Goal: Transaction & Acquisition: Purchase product/service

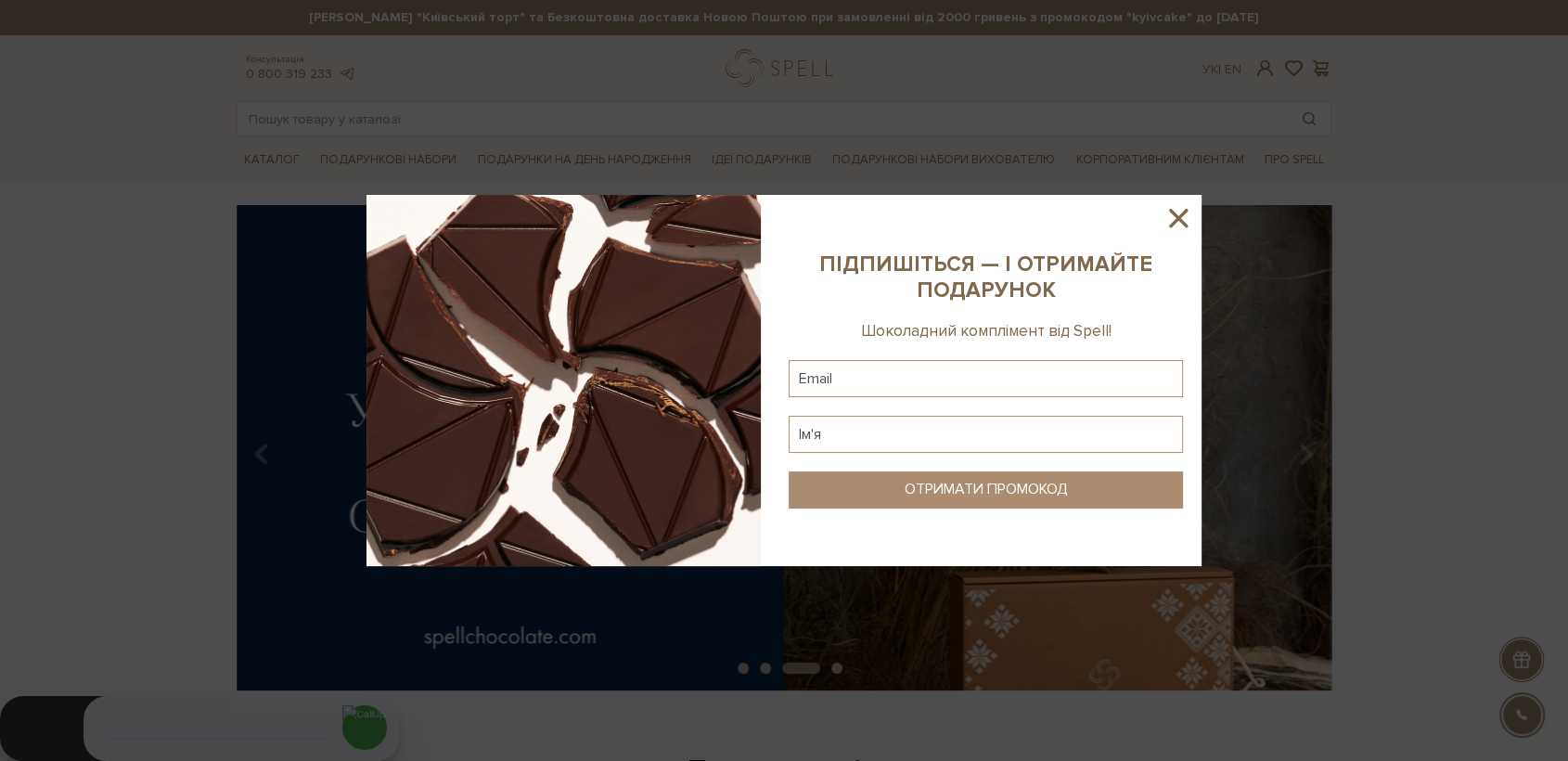
click at [1181, 213] on icon at bounding box center [1179, 218] width 32 height 32
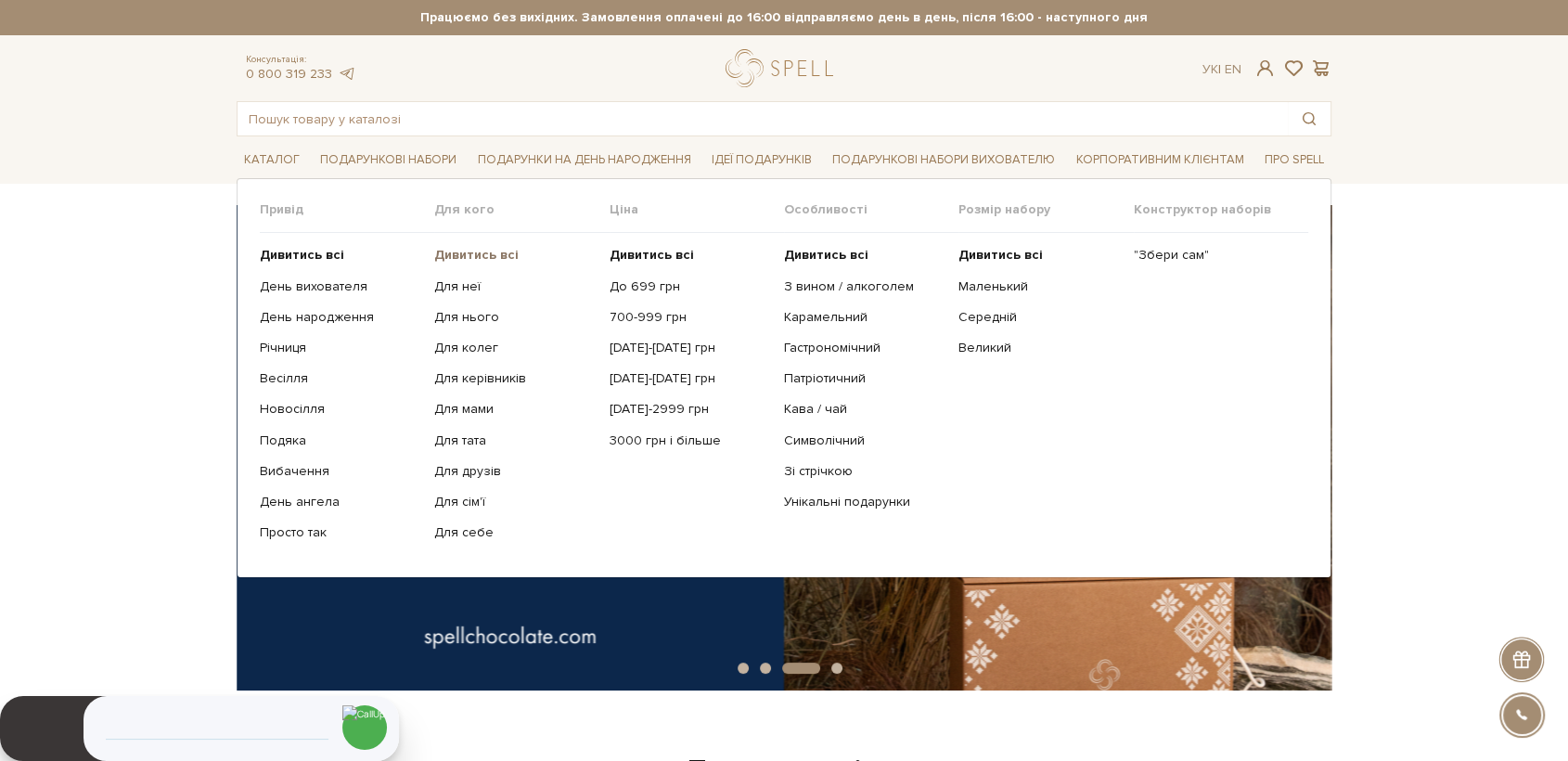
click at [482, 256] on b "Дивитись всі" at bounding box center [476, 254] width 85 height 16
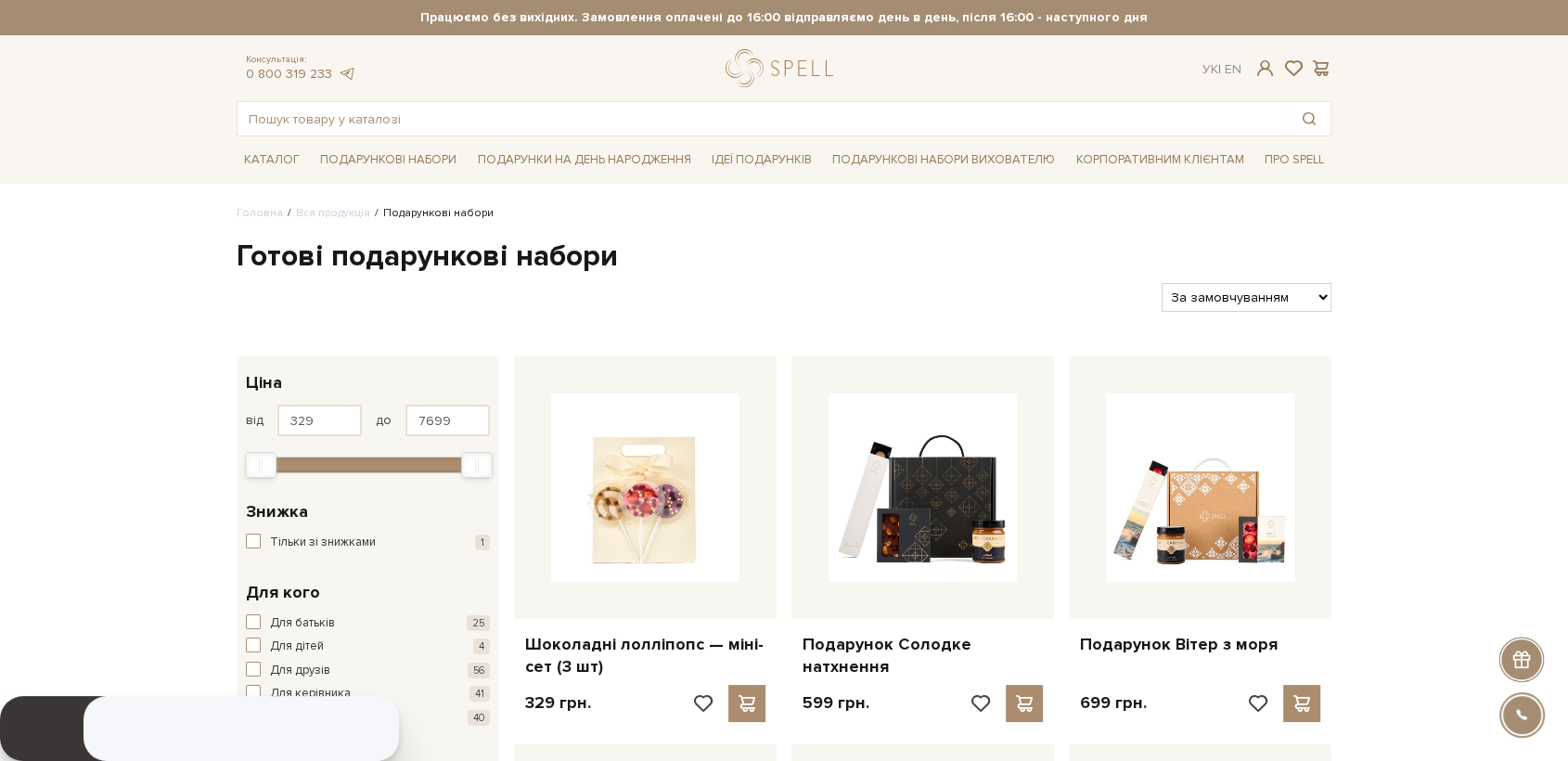
click at [1265, 303] on select "За замовчуванням За Ціною (зростання) За Ціною (зменшення) Новинки За популярні…" at bounding box center [1247, 297] width 169 height 29
select select "https://spellchocolate.com/our-productions/podarunkovi-box/?sort=p.price&order=…"
click at [1162, 283] on select "За замовчуванням За Ціною (зростання) За Ціною (зменшення) Новинки За популярні…" at bounding box center [1247, 297] width 169 height 29
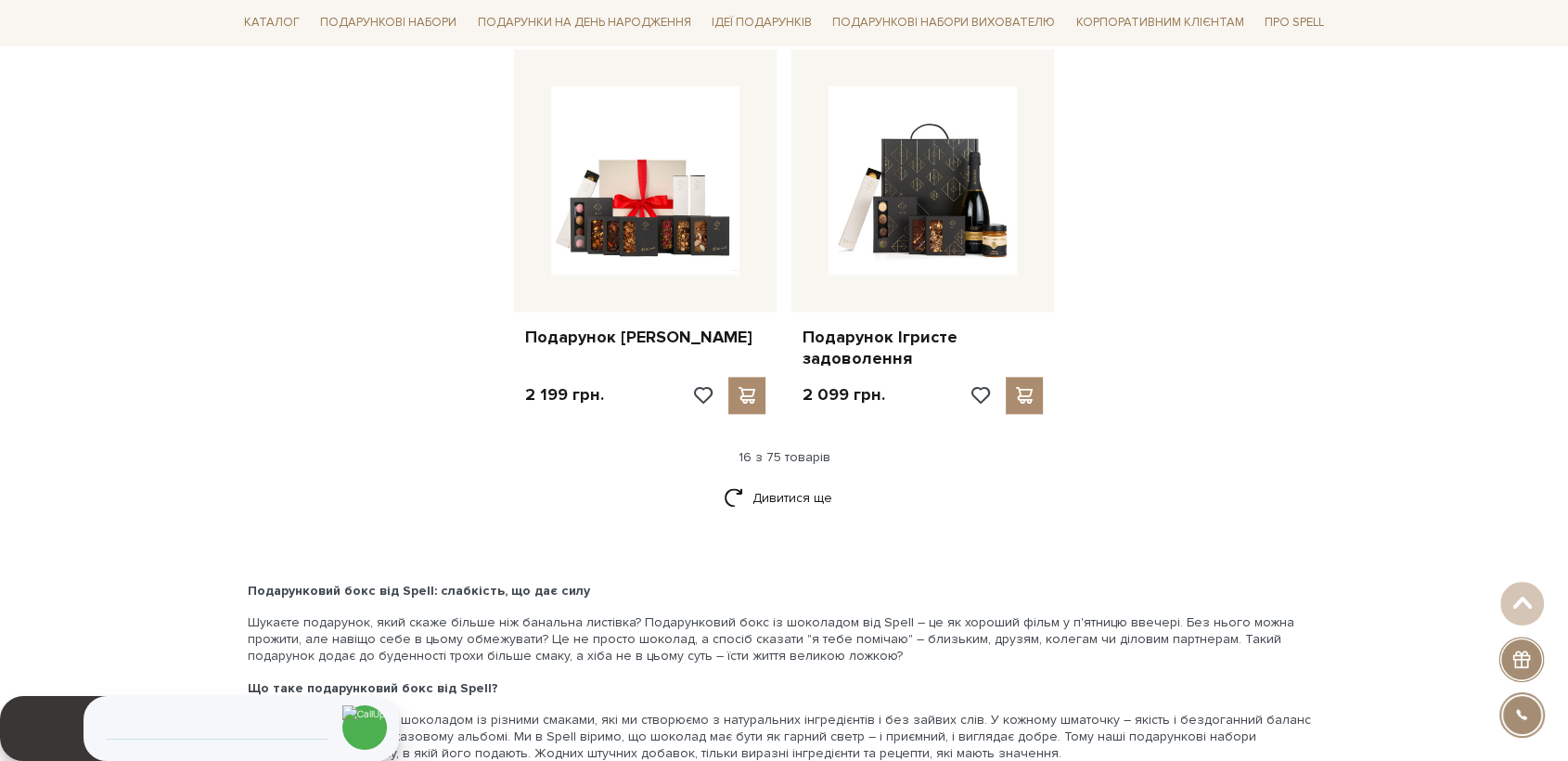
scroll to position [2371, 0]
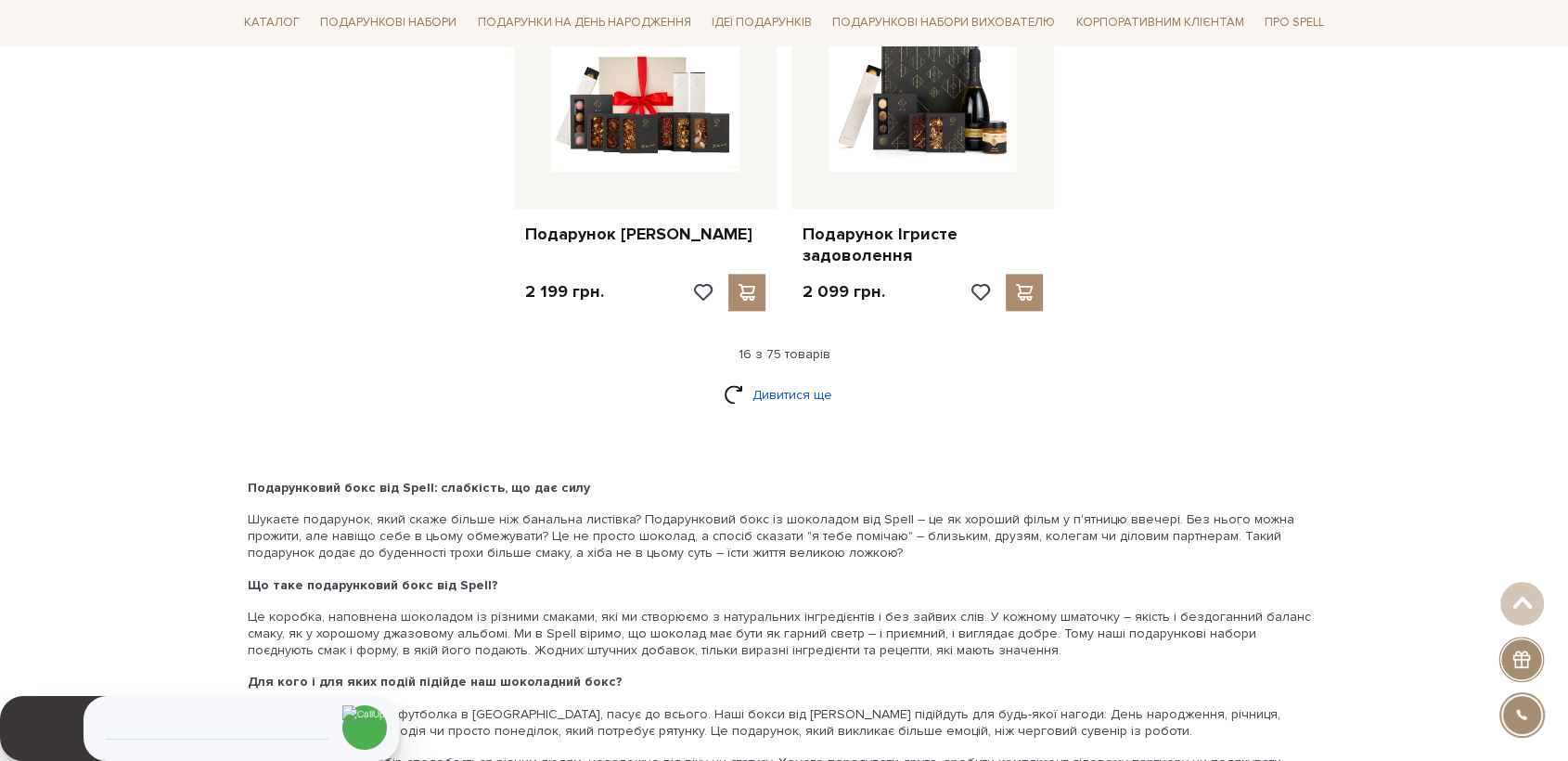
click at [796, 394] on link "Дивитися ще" at bounding box center [784, 395] width 121 height 33
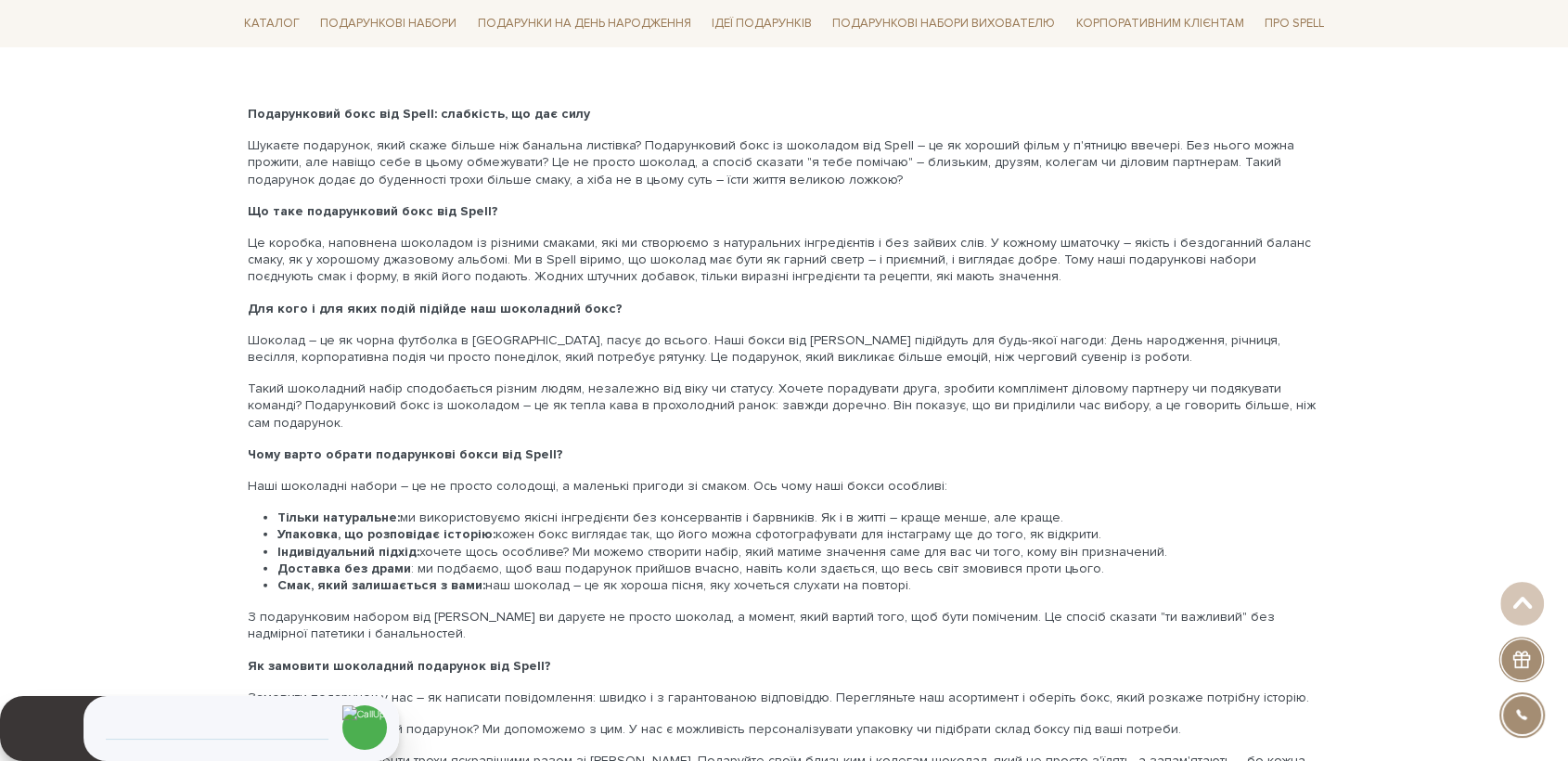
scroll to position [4435, 0]
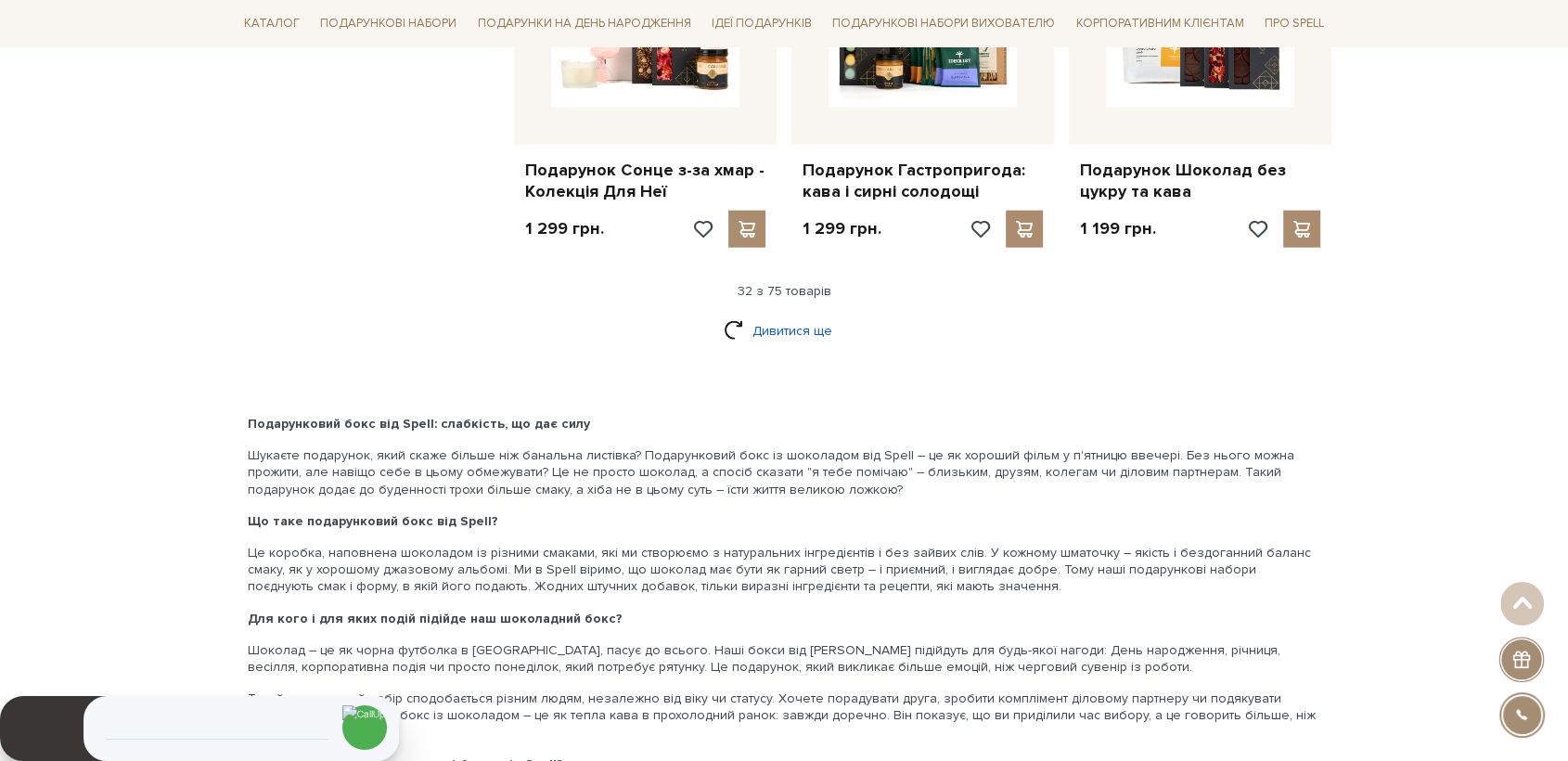
click at [791, 331] on link "Дивитися ще" at bounding box center [784, 331] width 121 height 33
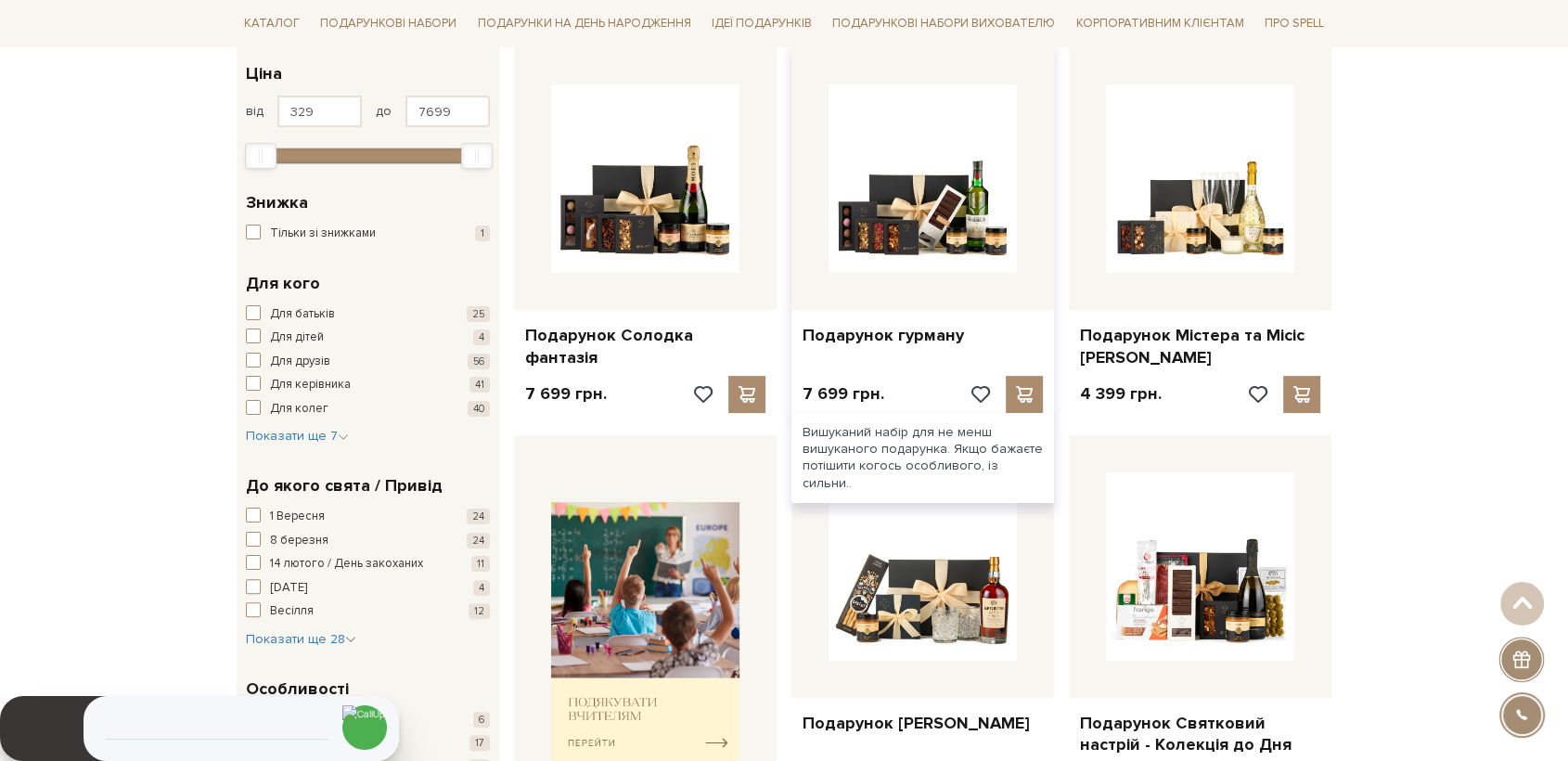
scroll to position [0, 0]
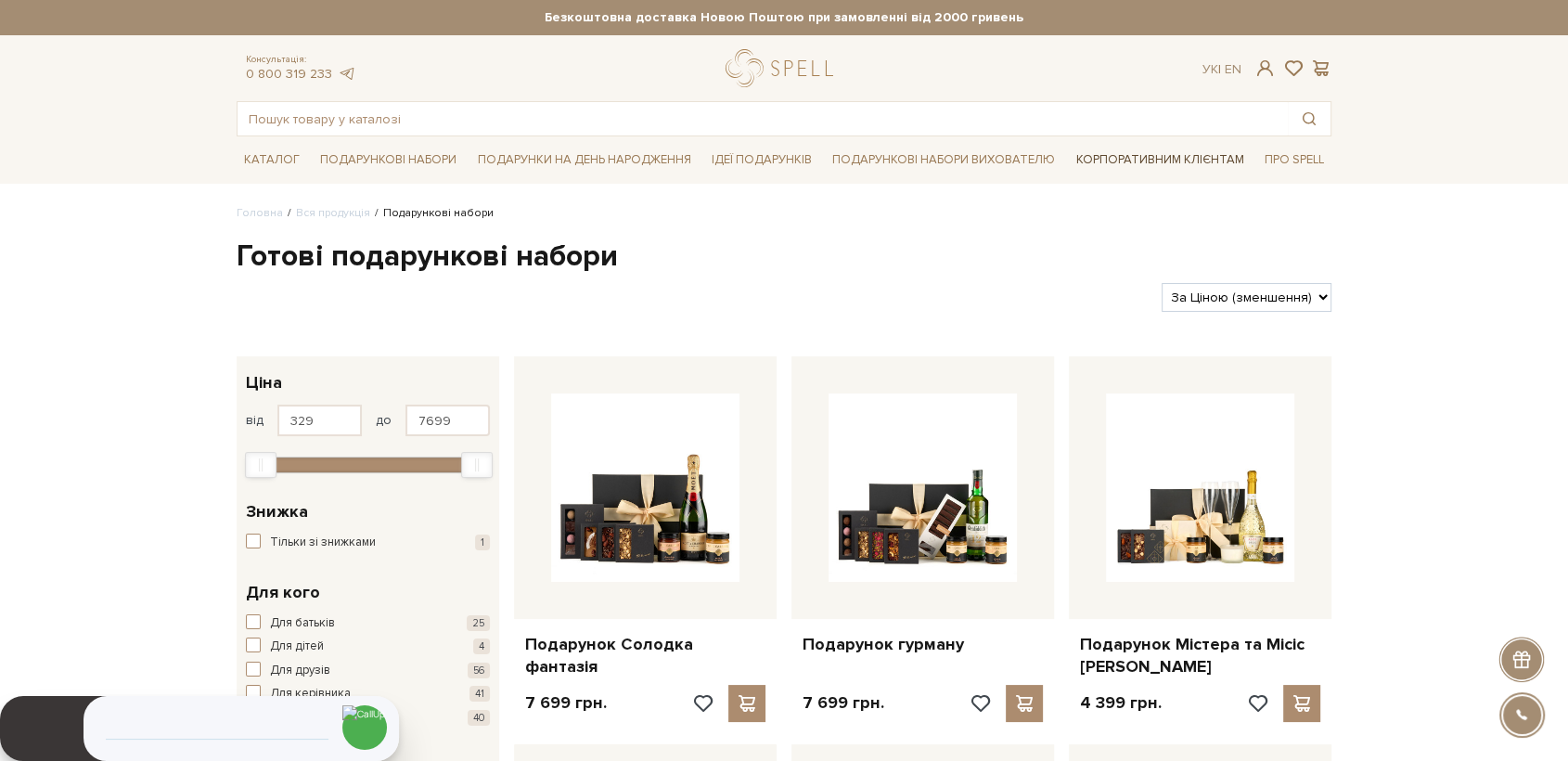
click at [1114, 162] on link "Корпоративним клієнтам" at bounding box center [1160, 159] width 182 height 32
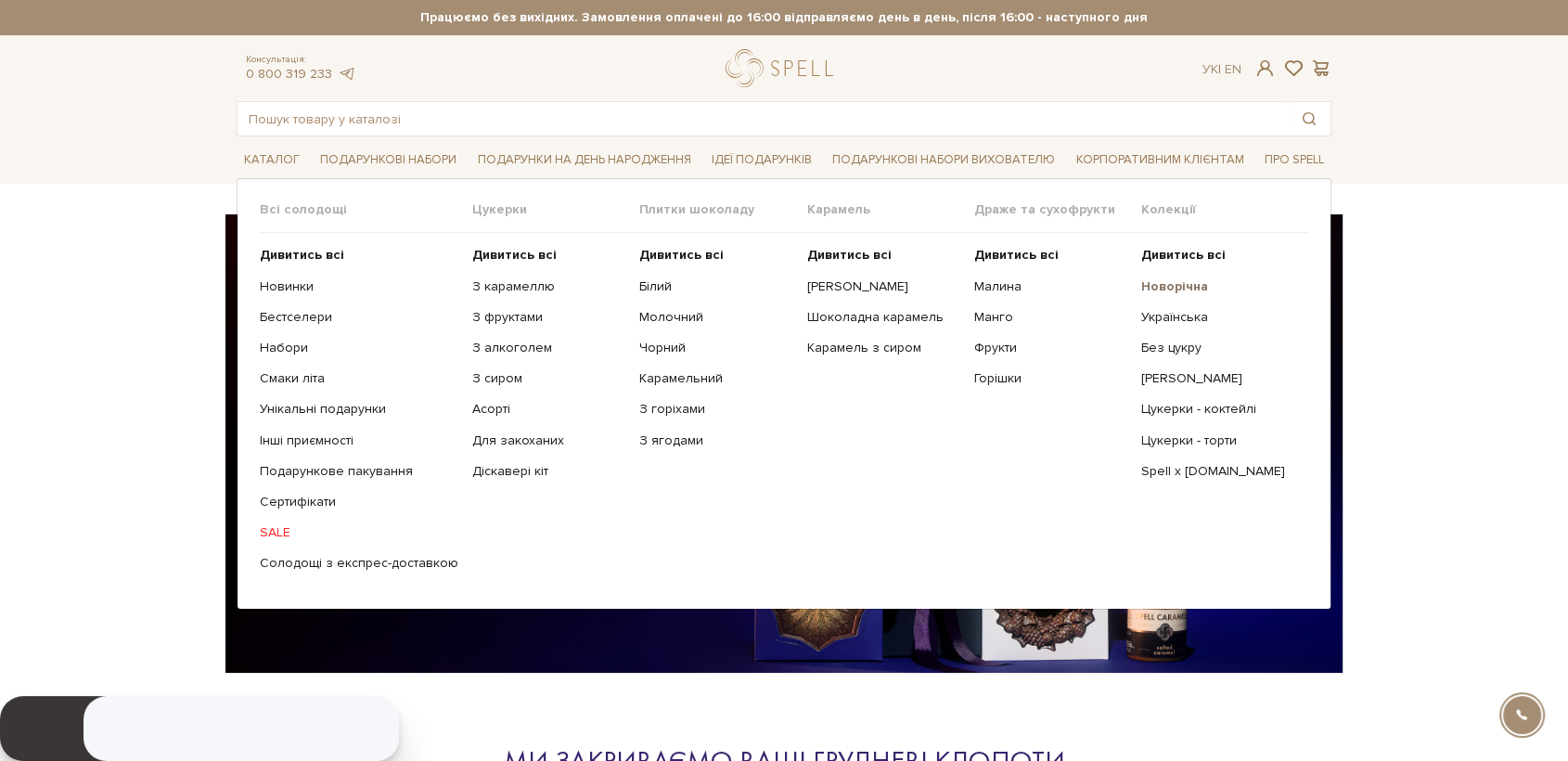
click at [1153, 292] on b "Новорічна" at bounding box center [1175, 286] width 67 height 16
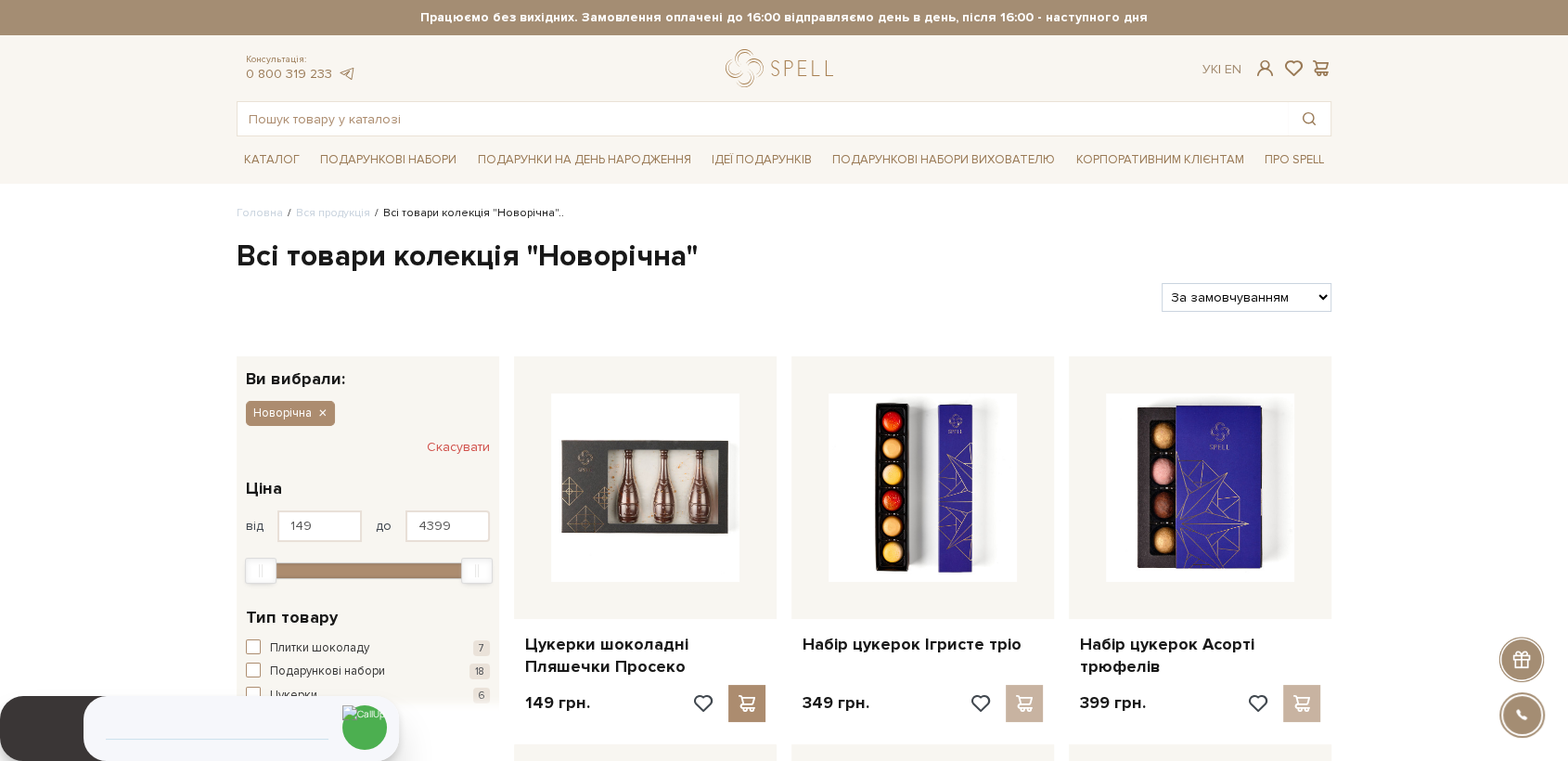
drag, startPoint x: 1251, startPoint y: 295, endPoint x: 1250, endPoint y: 309, distance: 14.0
click at [1247, 295] on select "За замовчуванням За Ціною (зростання) За Ціною (зменшення) Новинки За популярні…" at bounding box center [1247, 297] width 169 height 29
select select "https://spellchocolate.com/our-productions/novorichna?sort=p.price&order=DESC"
click at [1162, 283] on select "За замовчуванням За Ціною (зростання) За Ціною (зменшення) Новинки За популярні…" at bounding box center [1247, 297] width 169 height 29
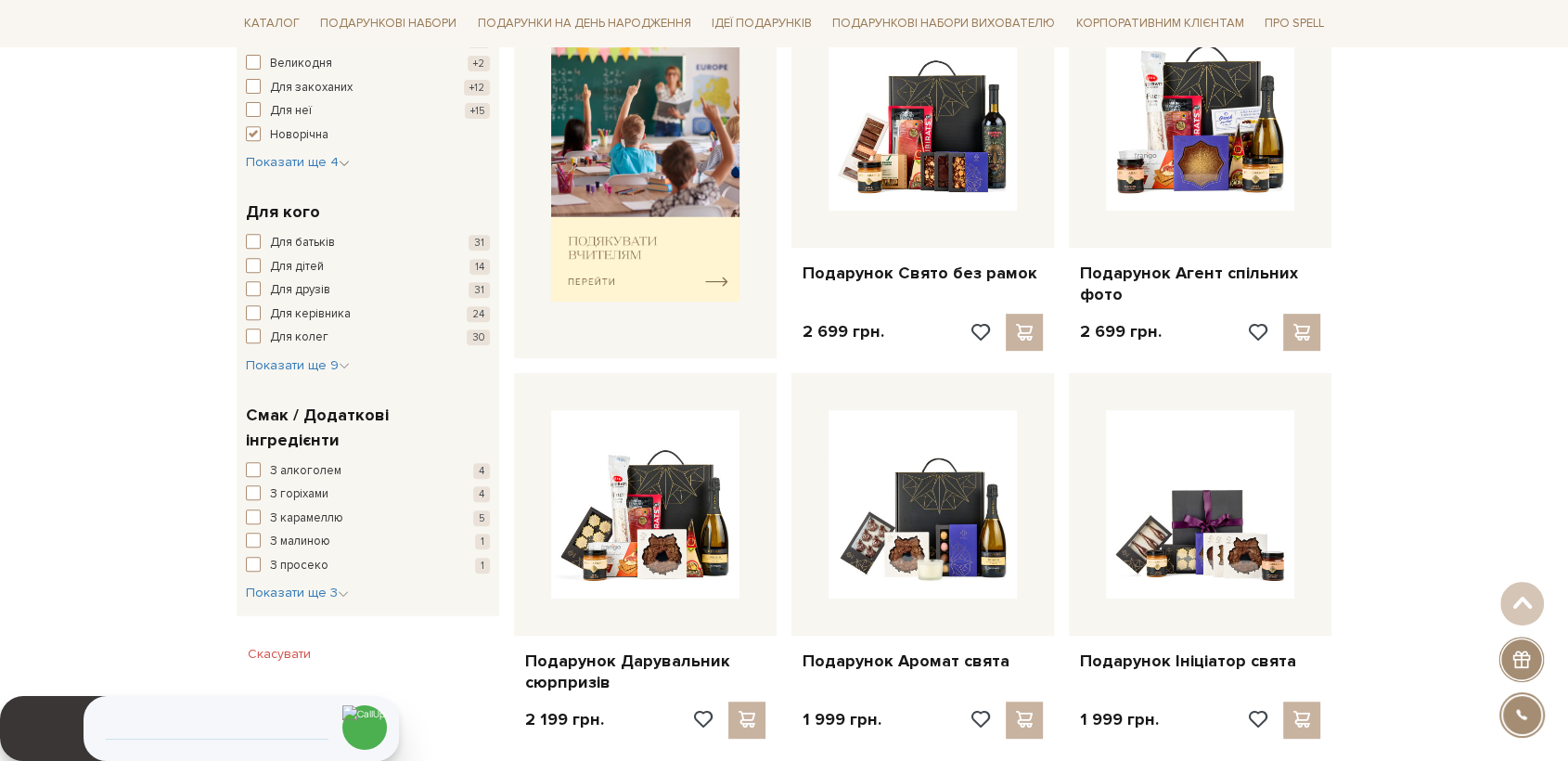
scroll to position [929, 0]
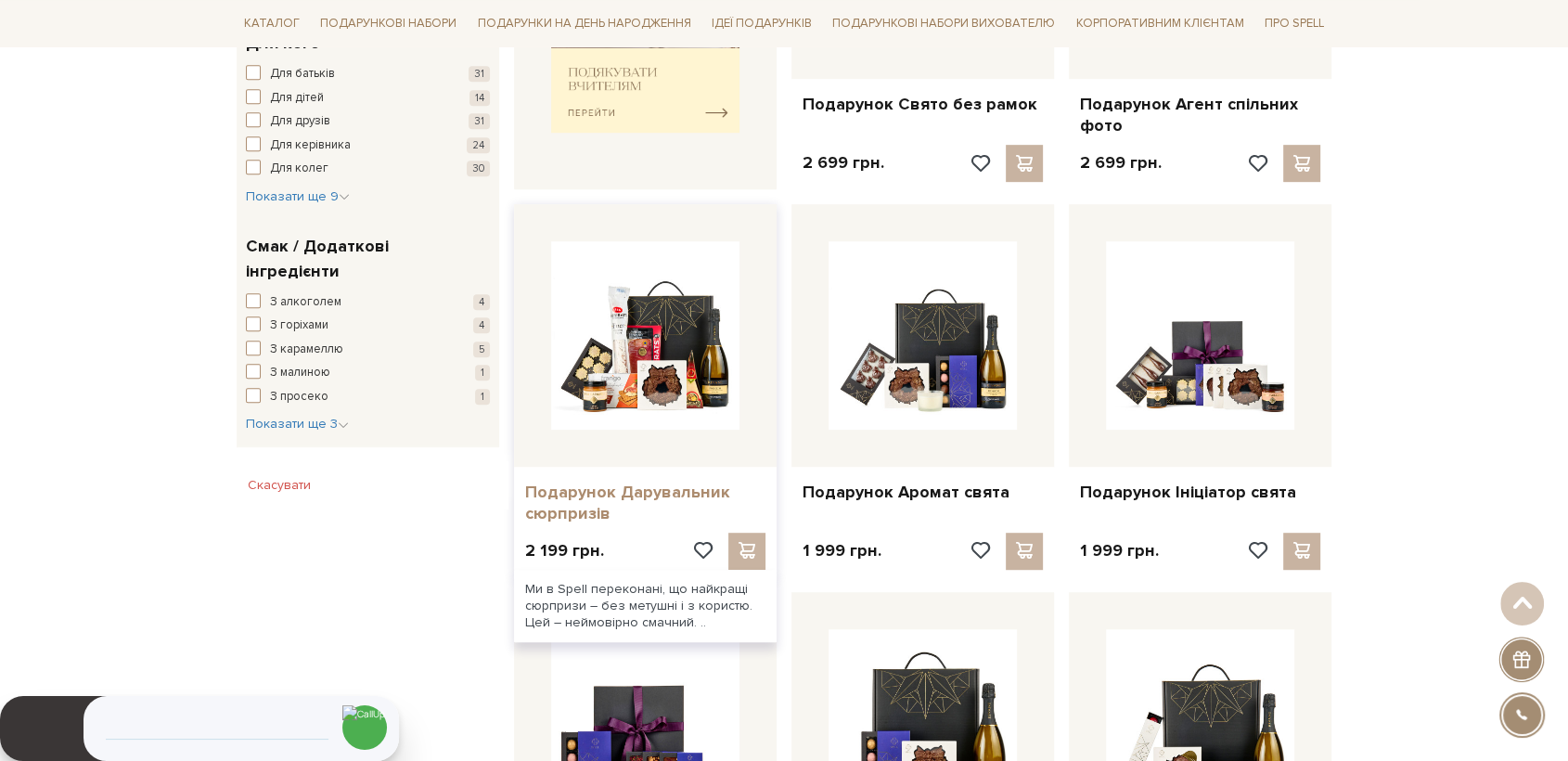
click at [693, 495] on link "Подарунок Дарувальник сюрпризів" at bounding box center [645, 503] width 240 height 44
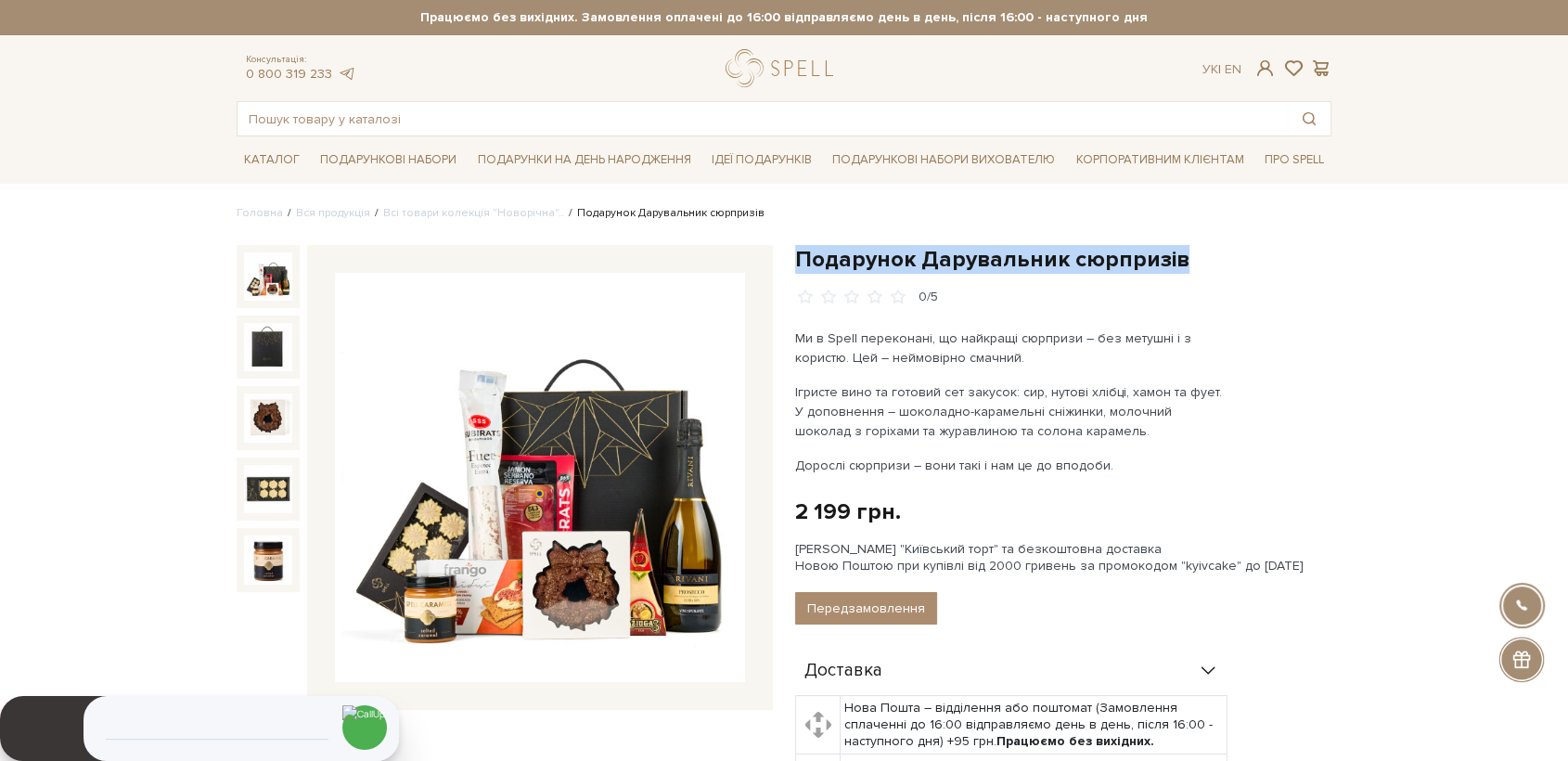
drag, startPoint x: 1179, startPoint y: 263, endPoint x: 787, endPoint y: 269, distance: 392.0
click at [787, 269] on div "Подарунок Дарувальник сюрпризів 0/5 Ми в Spell переконані, що найкращі сюрпризи…" at bounding box center [1063, 671] width 559 height 851
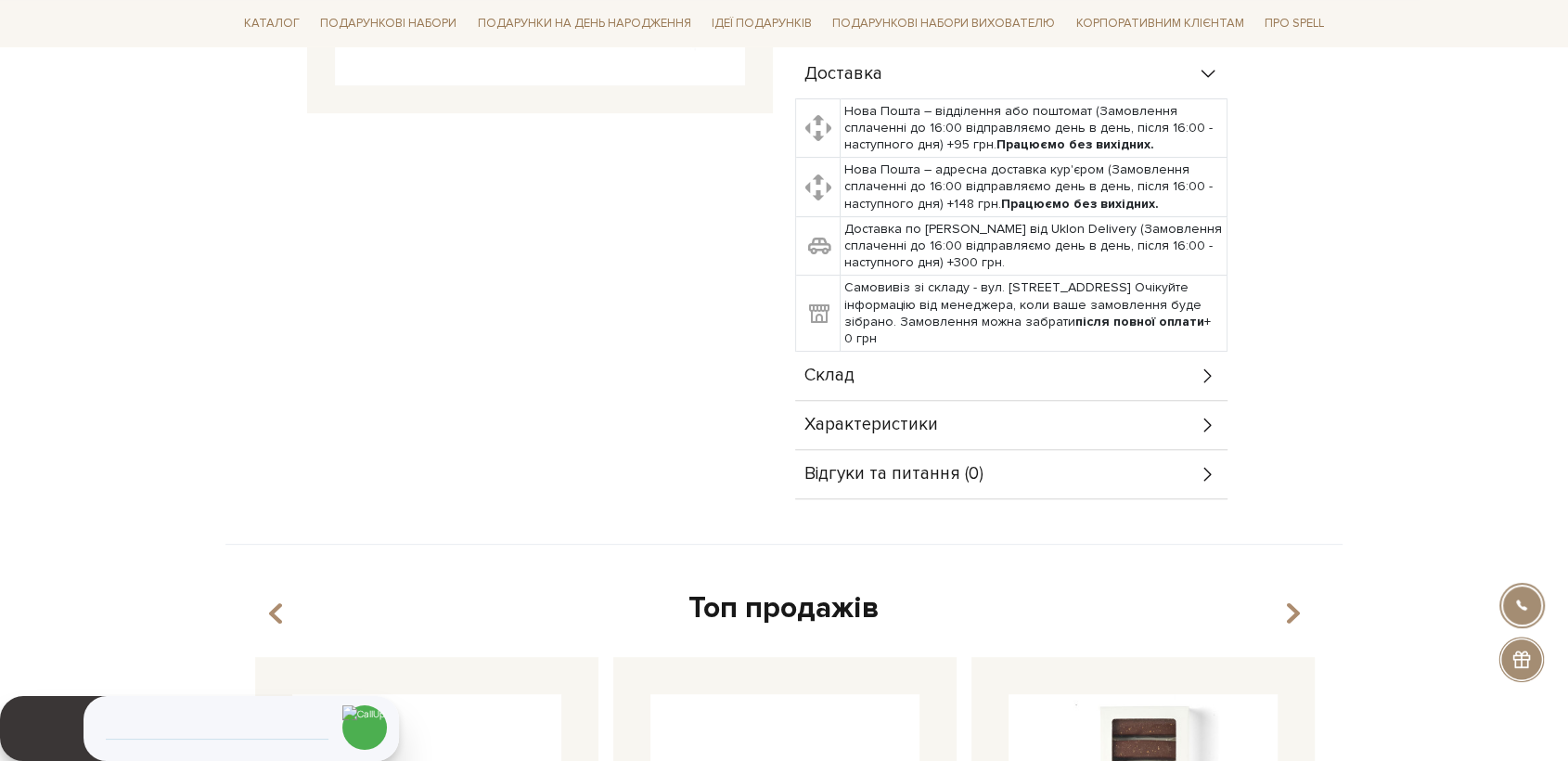
scroll to position [618, 0]
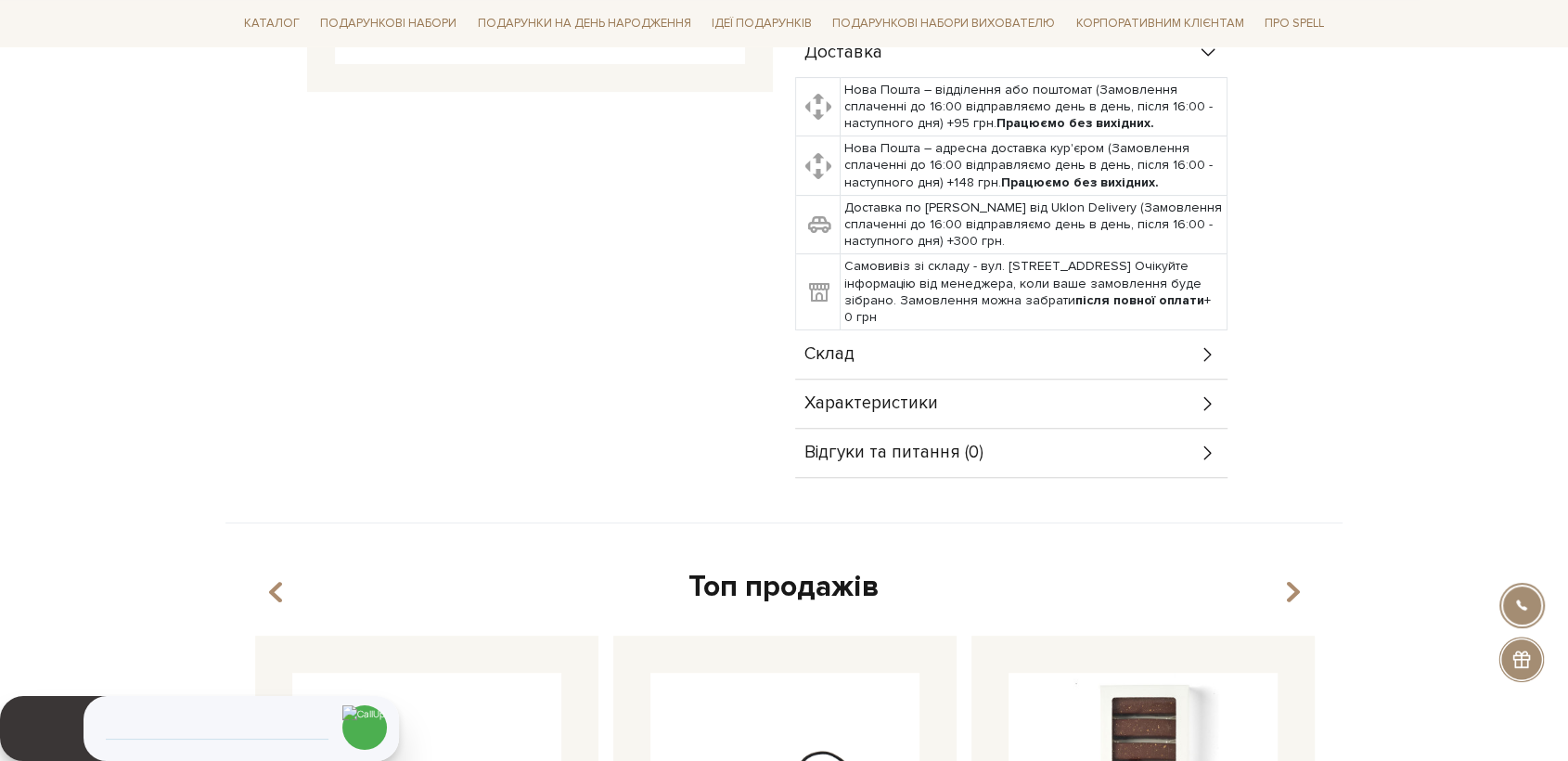
click at [858, 369] on div "Склад" at bounding box center [1011, 355] width 432 height 48
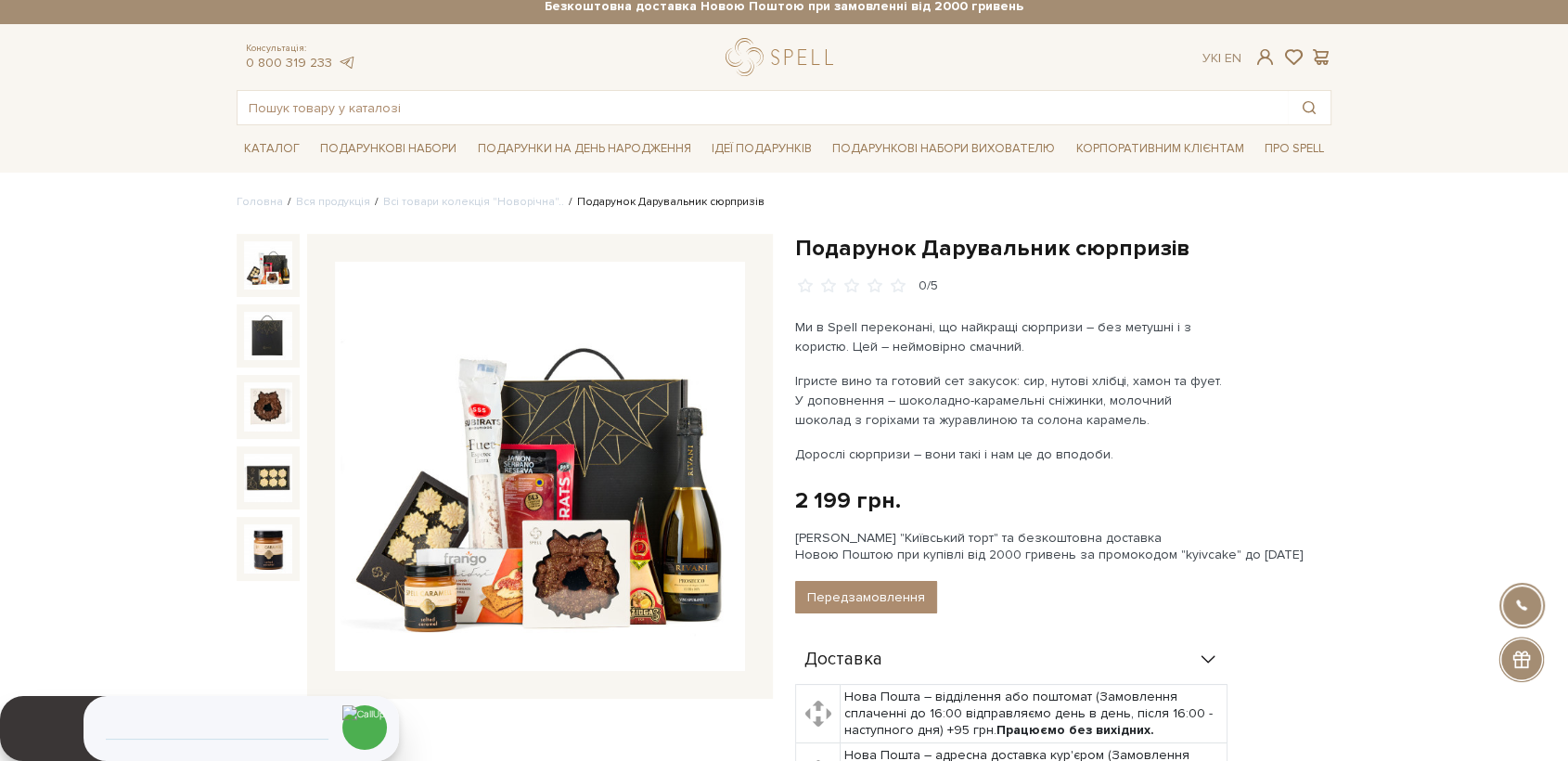
scroll to position [0, 0]
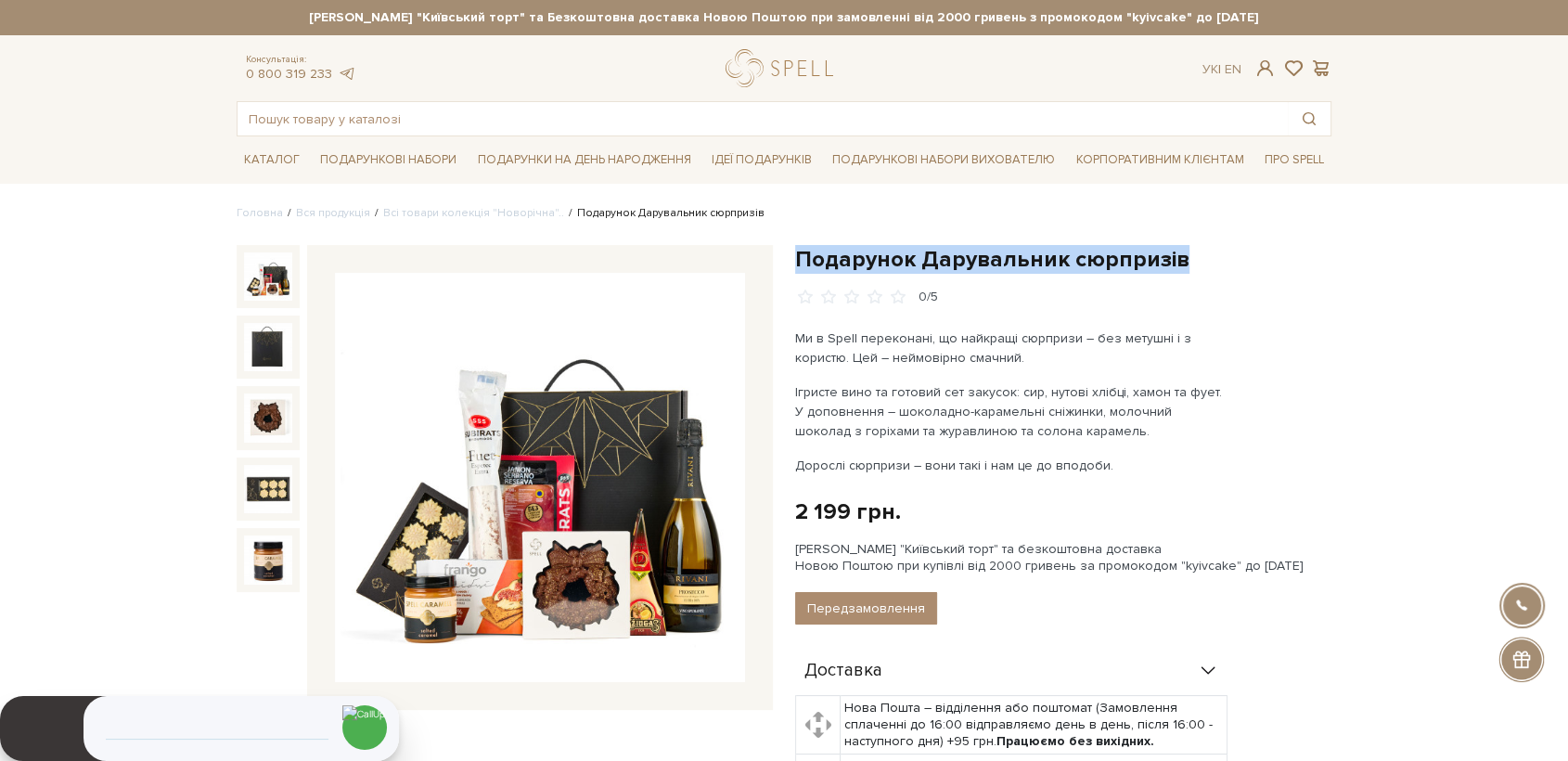
drag, startPoint x: 1179, startPoint y: 260, endPoint x: 791, endPoint y: 256, distance: 388.0
copy h1 "Подарунок Дарувальник сюрпризів"
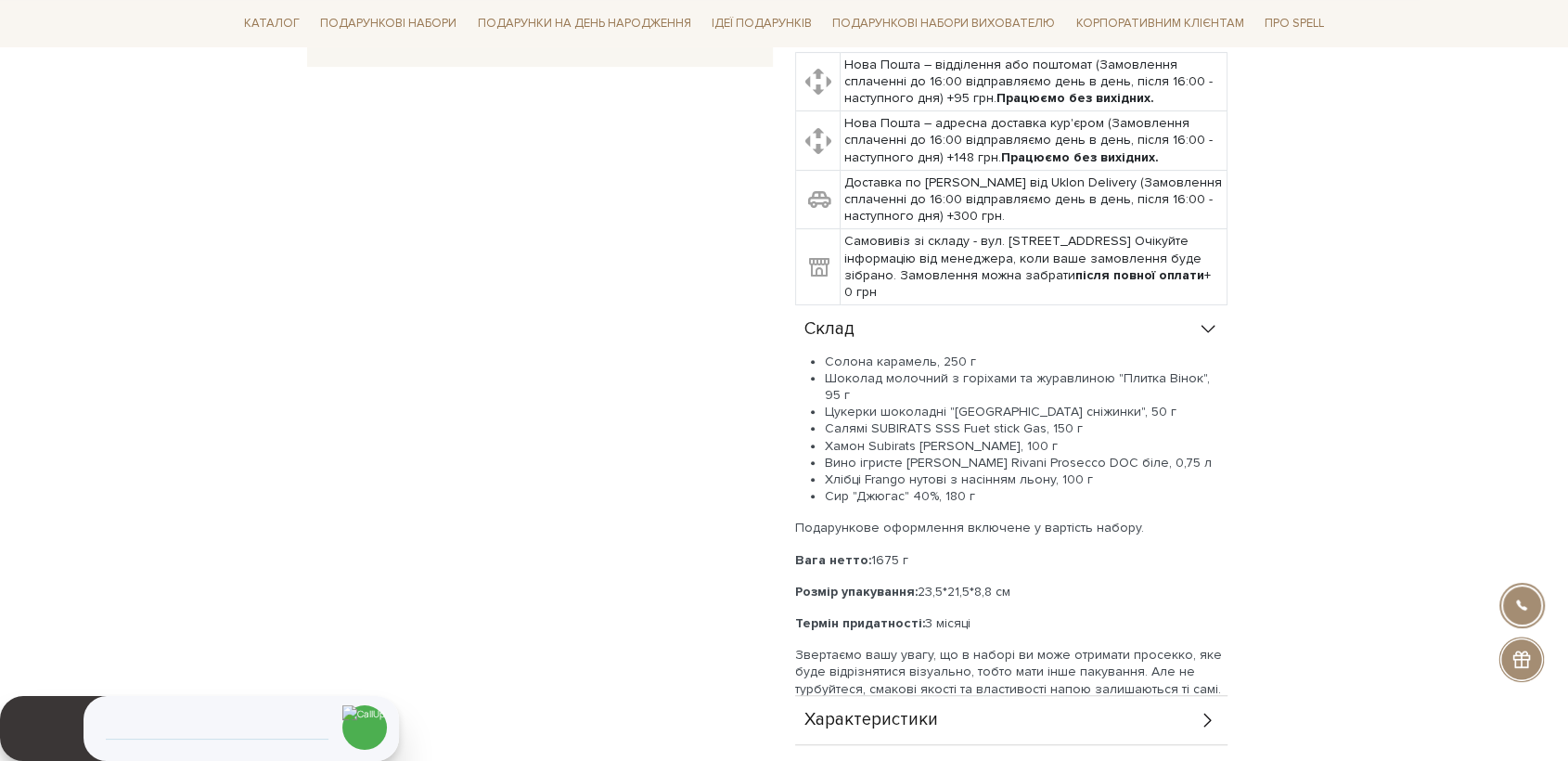
scroll to position [824, 0]
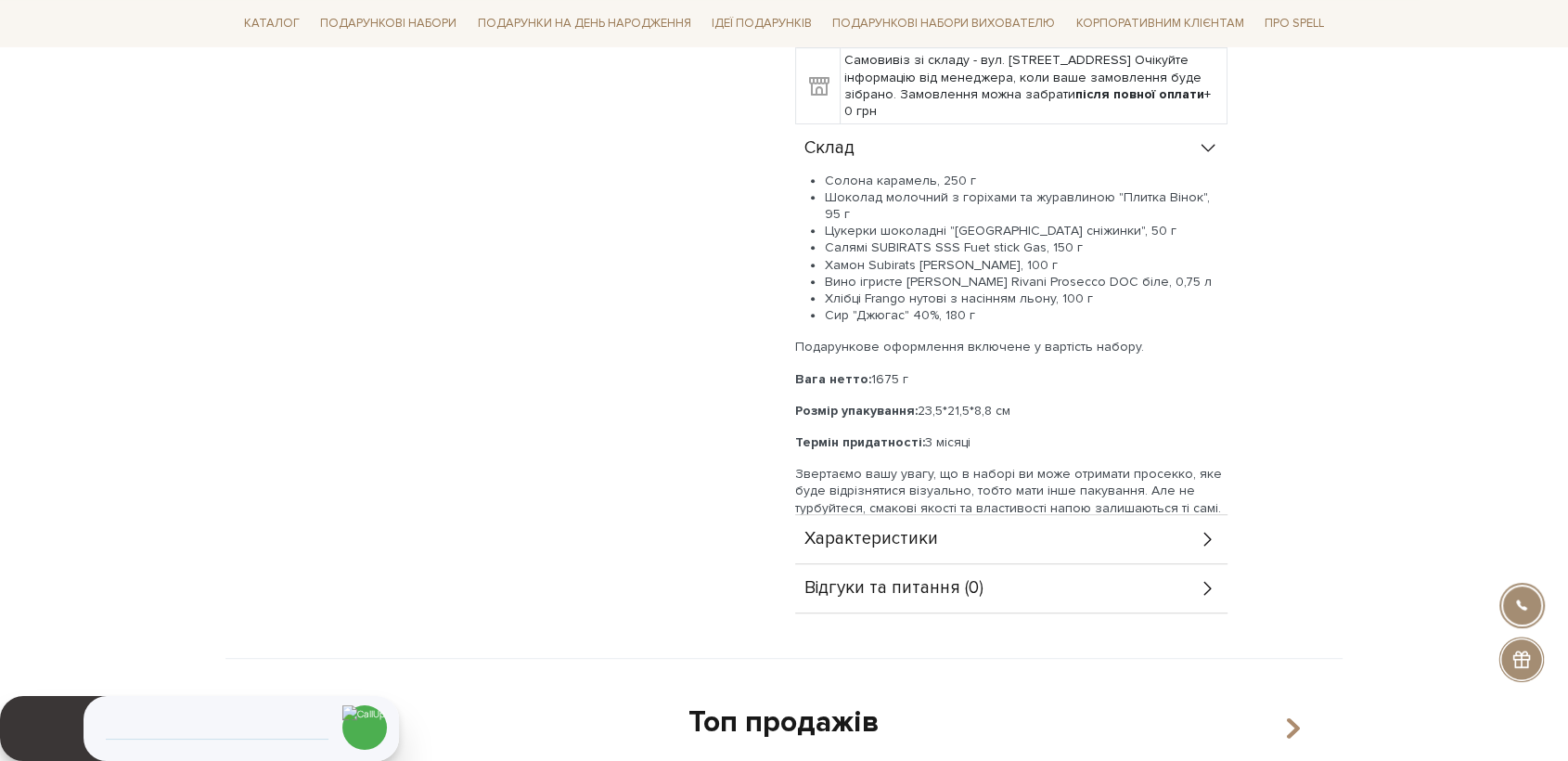
drag, startPoint x: 805, startPoint y: 150, endPoint x: 970, endPoint y: 419, distance: 315.6
click at [970, 419] on div "Склад Солона карамель, 250 г Шоколад молочний з горіхами та журавлиною "Плитка …" at bounding box center [1011, 320] width 432 height 391
copy div "Склад Солона карамель, 250 г Шоколад молочний з горіхами та журавлиною "Плитка …"
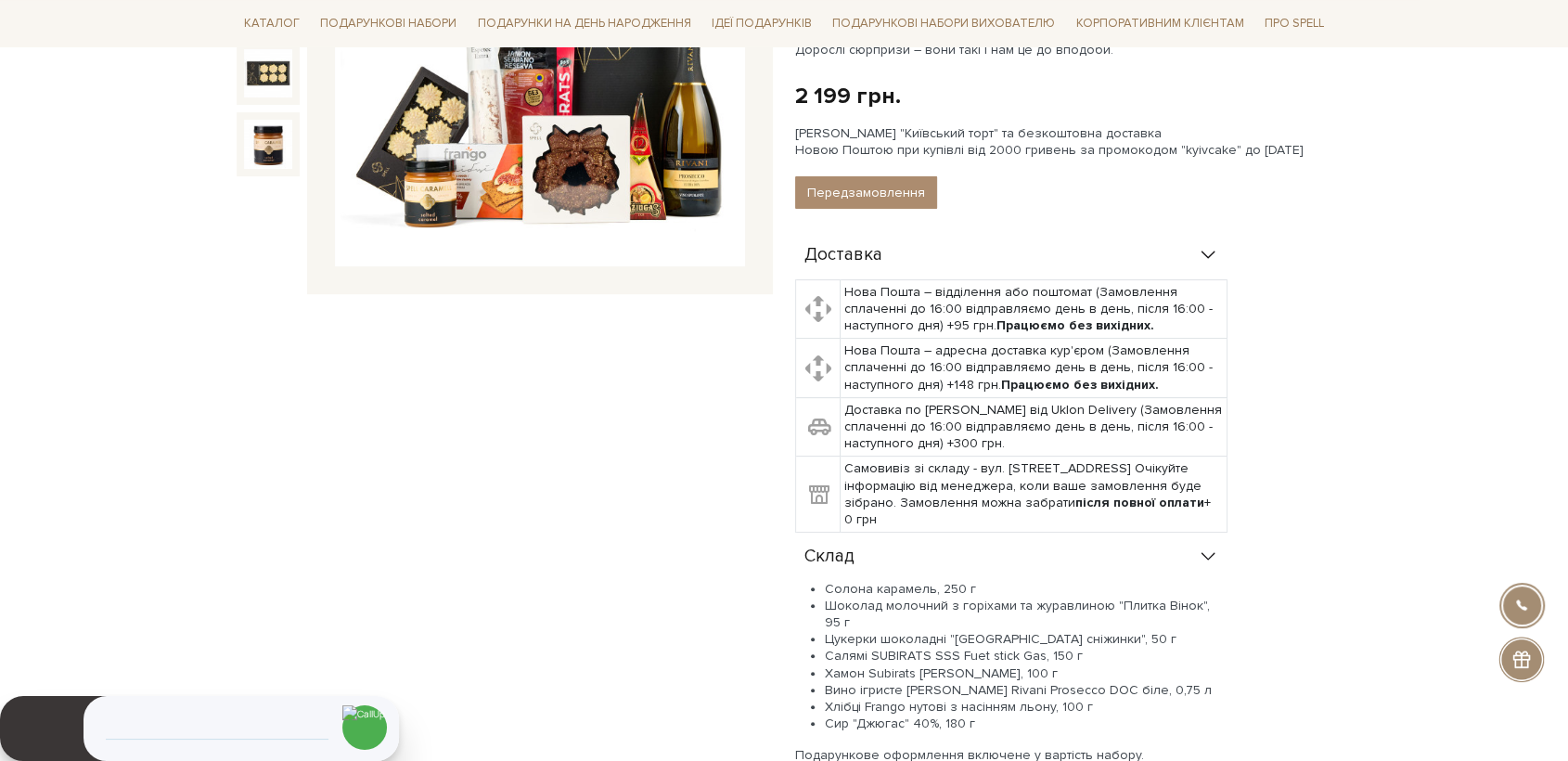
scroll to position [0, 0]
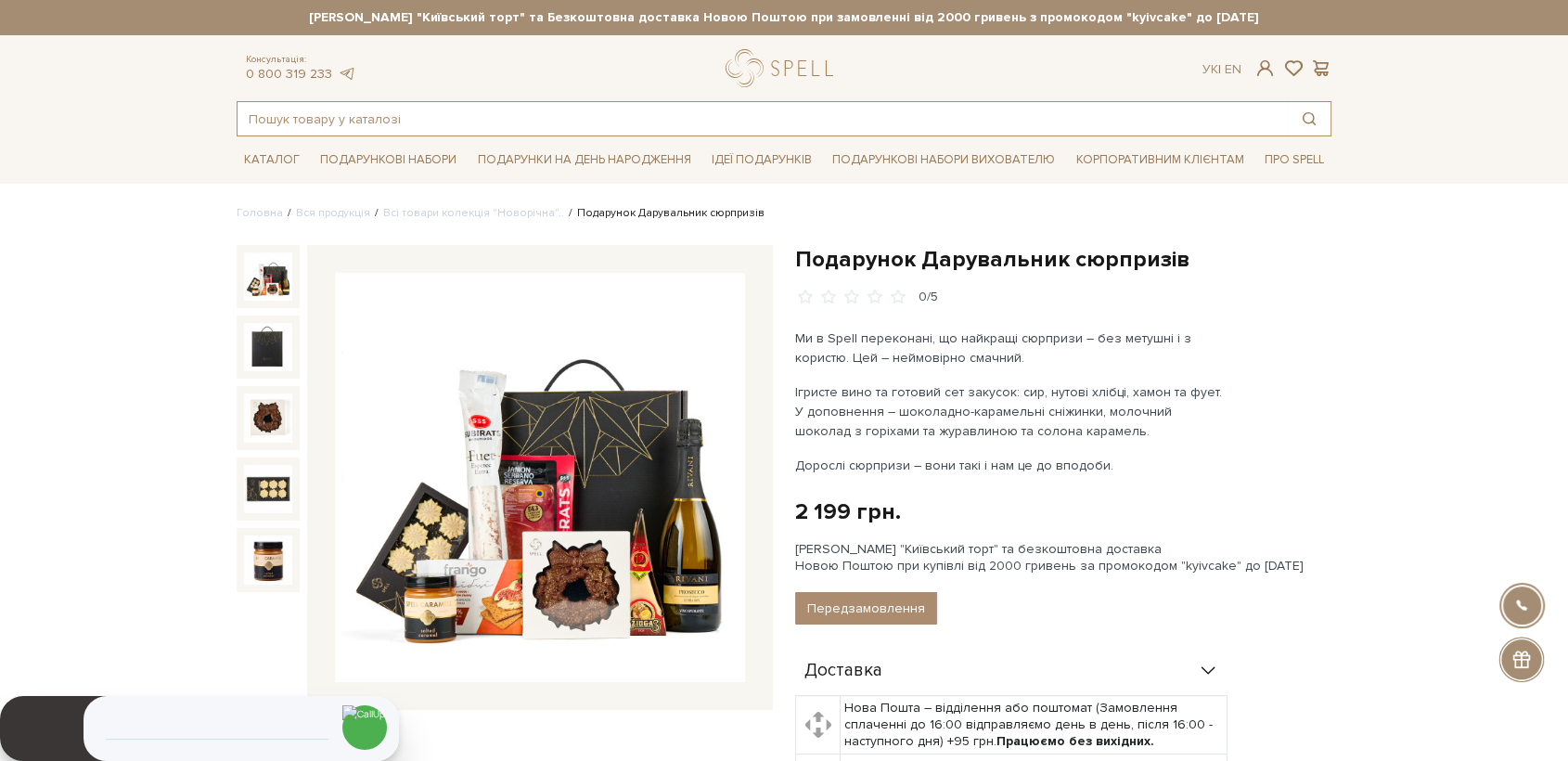
click at [562, 119] on input "text" at bounding box center [763, 119] width 1050 height 34
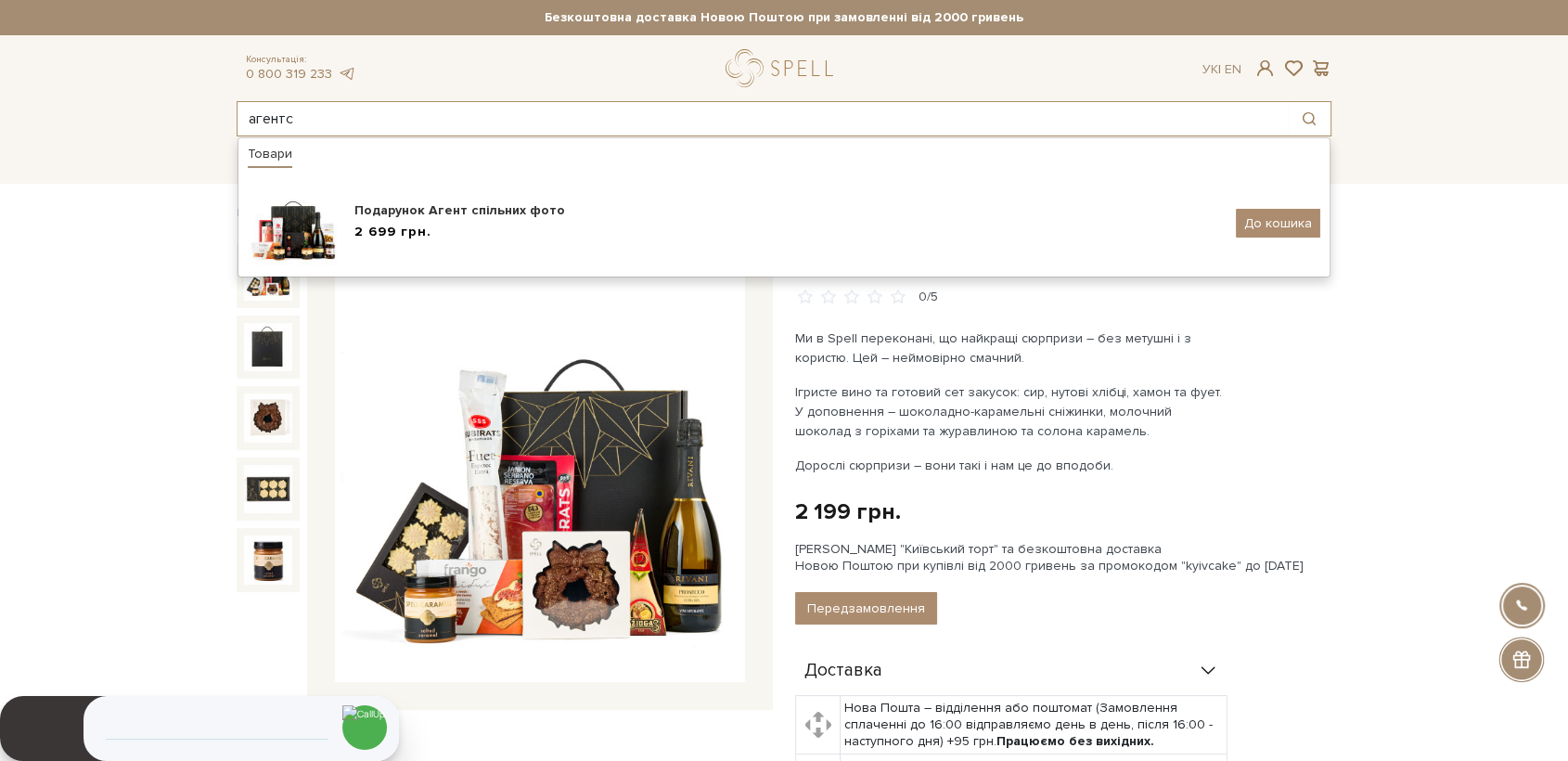
type input "агентс"
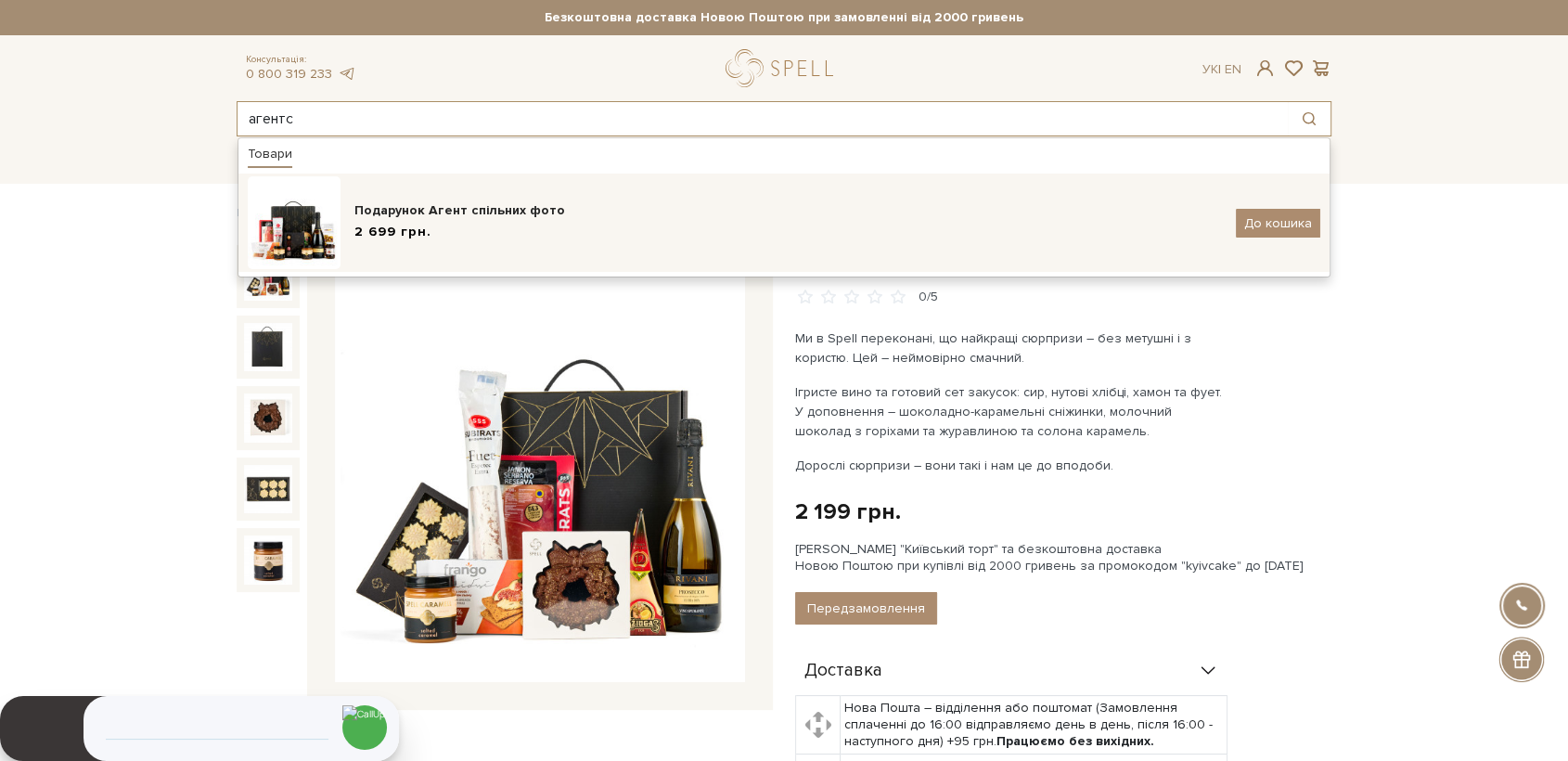
click at [385, 205] on div "Подарунок Агент спільних фото" at bounding box center [789, 211] width 868 height 19
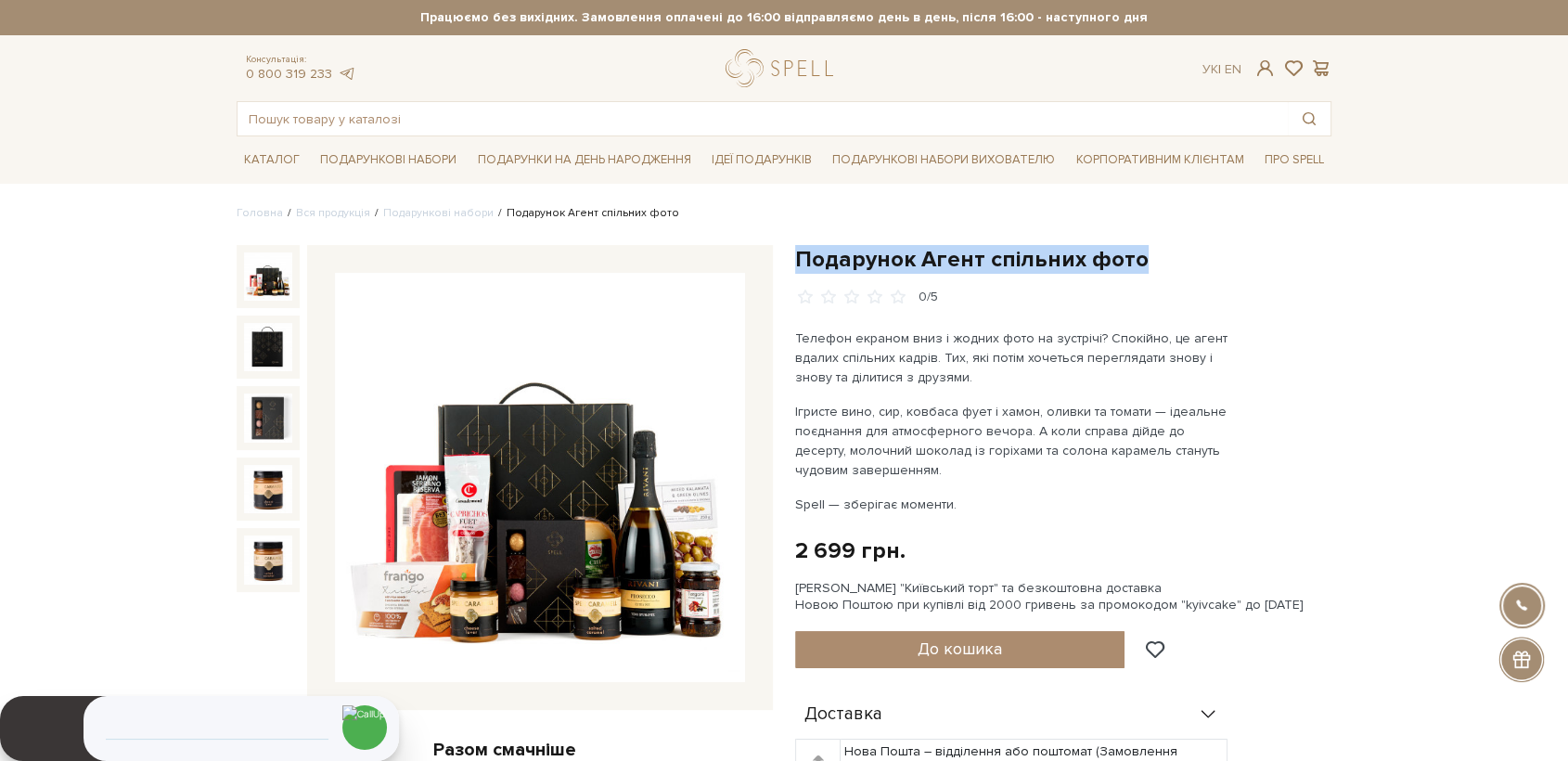
drag, startPoint x: 798, startPoint y: 249, endPoint x: 1188, endPoint y: 257, distance: 390.1
click at [1188, 257] on h1 "Подарунок Агент спільних фото" at bounding box center [1063, 259] width 536 height 29
copy h1 "Подарунок Агент спільних фото"
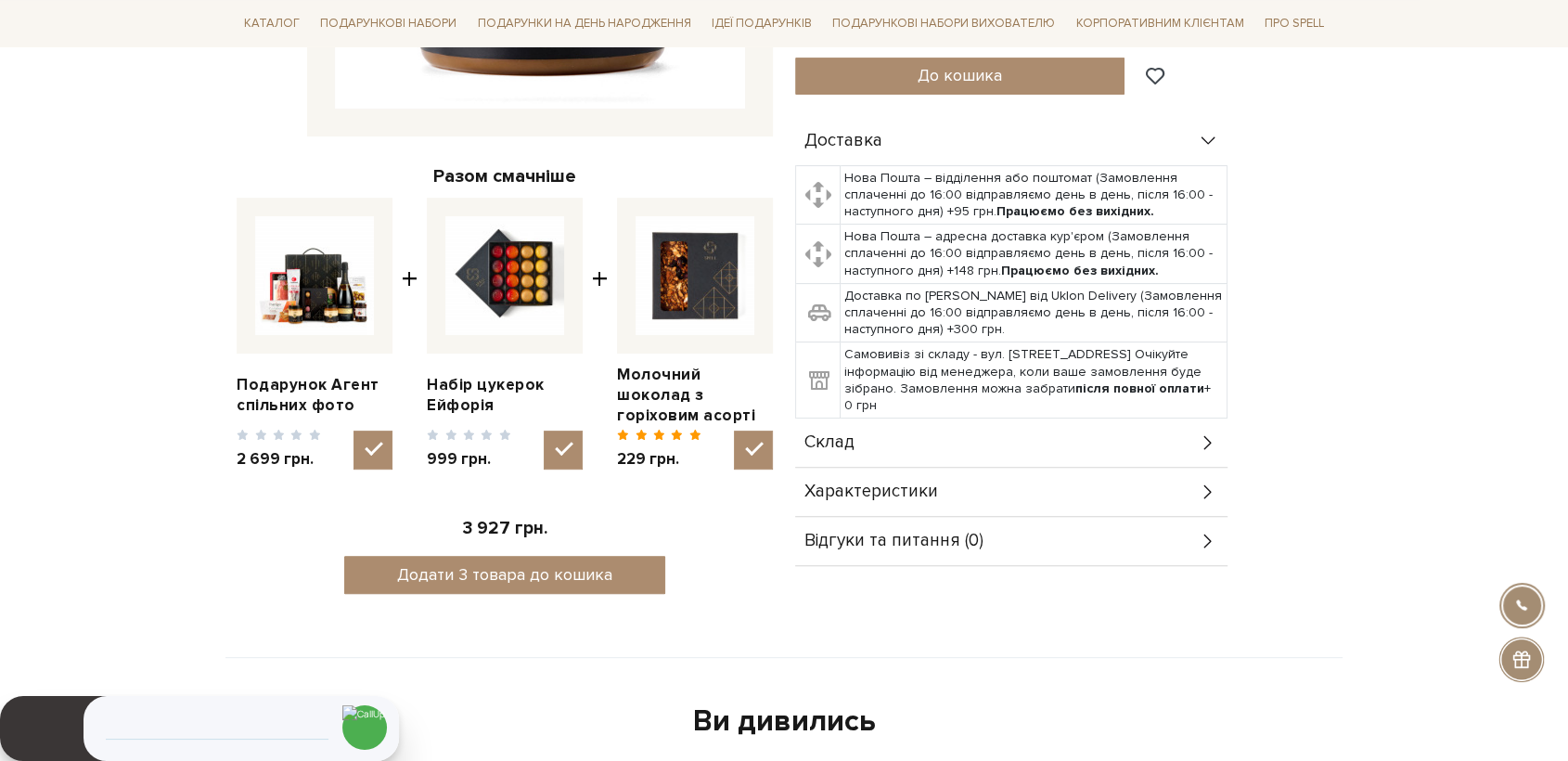
scroll to position [618, 0]
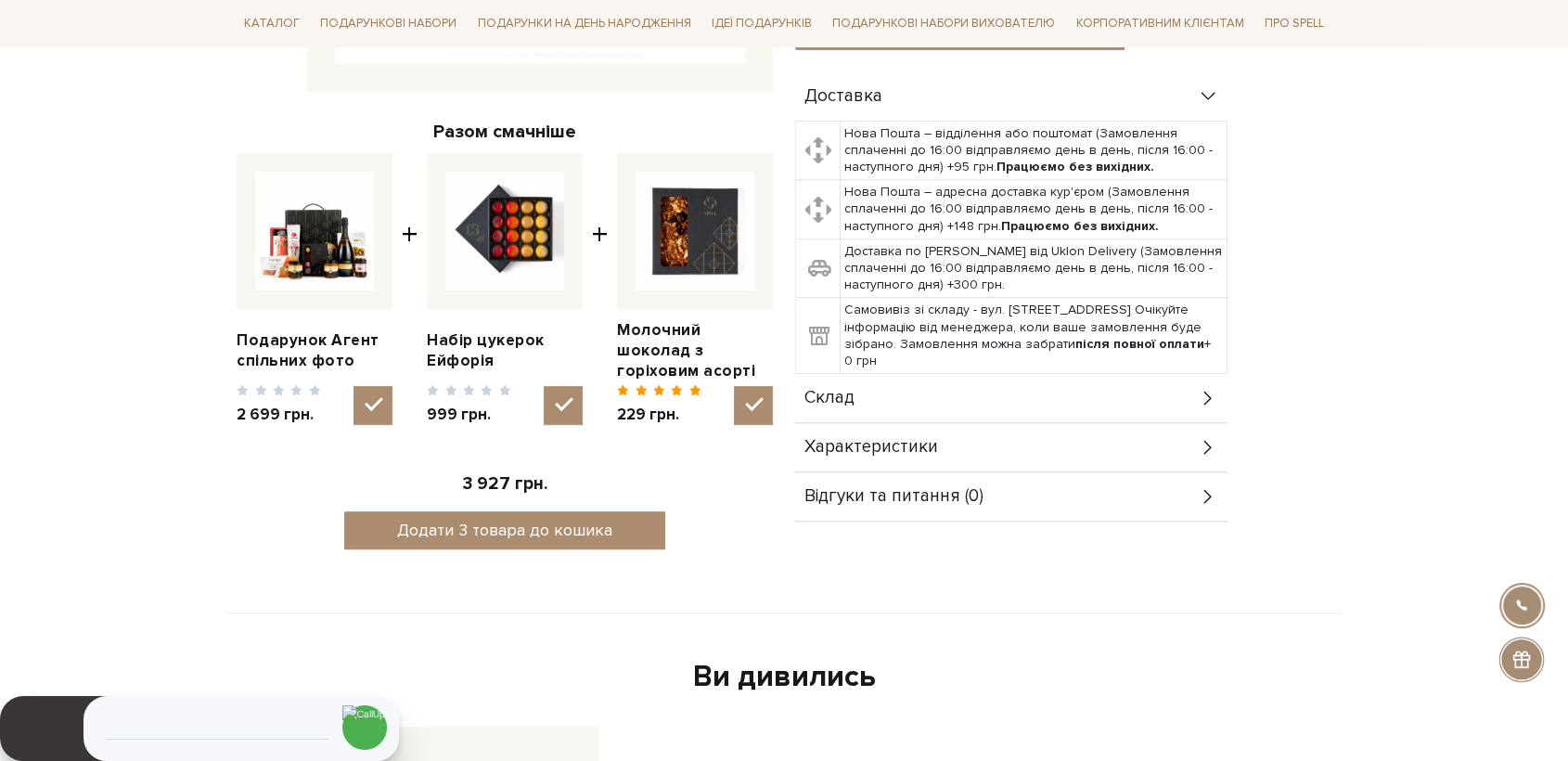
click at [845, 396] on span "Склад" at bounding box center [830, 399] width 50 height 17
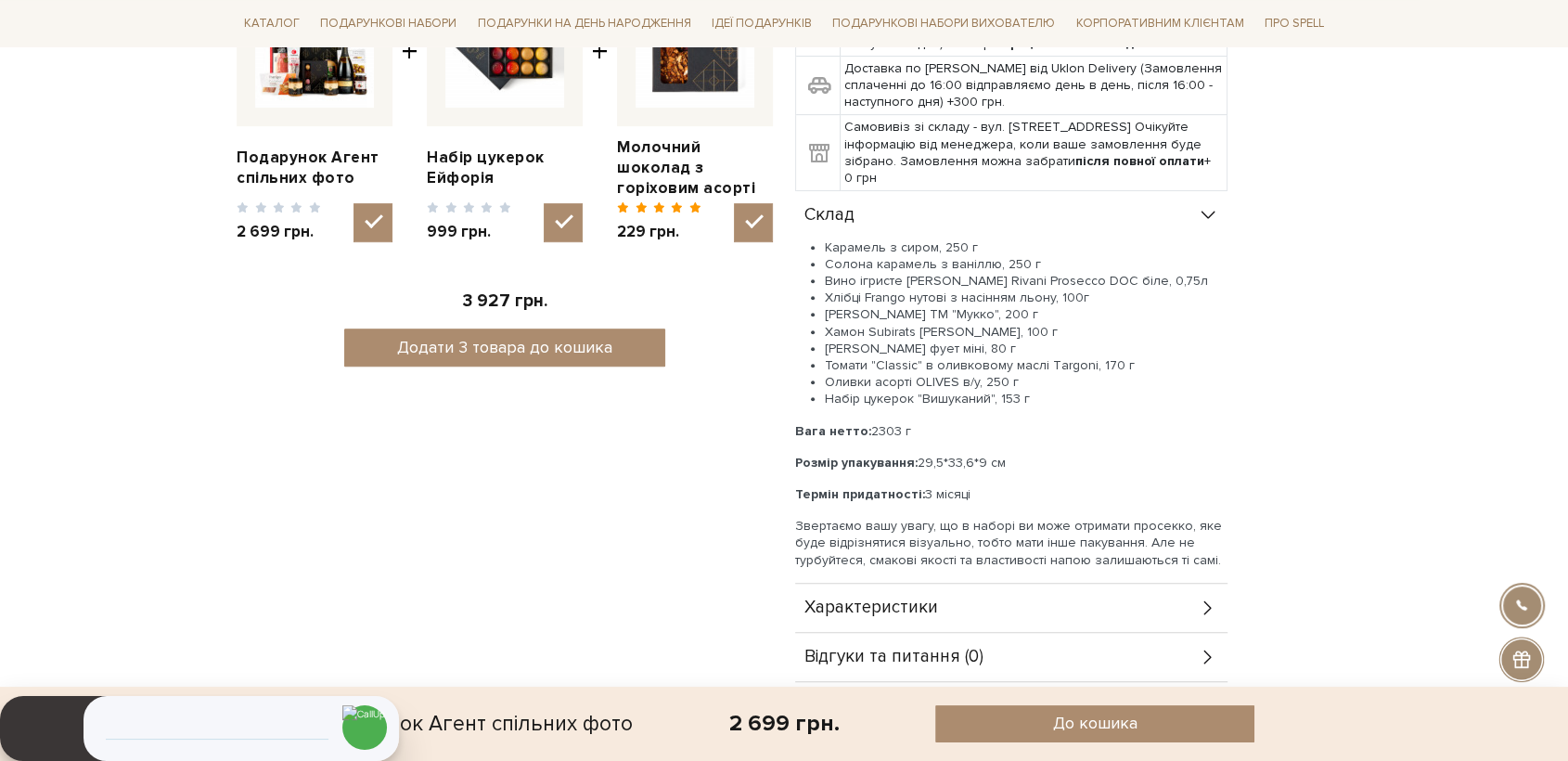
scroll to position [824, 0]
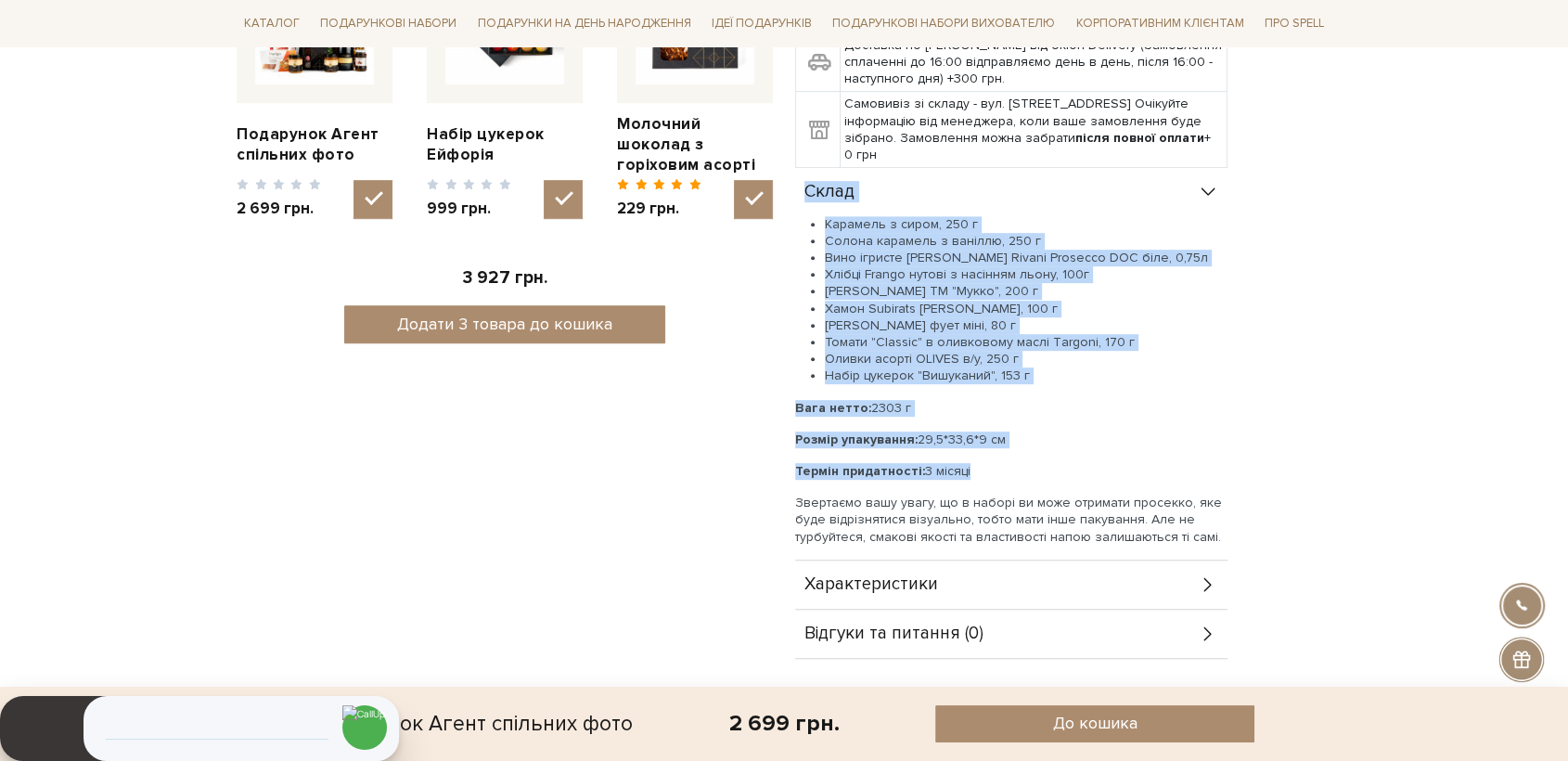
drag, startPoint x: 966, startPoint y: 474, endPoint x: 802, endPoint y: 194, distance: 324.5
click at [802, 194] on div "Склад Карамель з сиром, 250 г Солона карамель з ваніллю, 250 г Вино ігристе [PE…" at bounding box center [1011, 364] width 432 height 393
copy div "Склад Карамель з сиром, 250 г Солона карамель з ваніллю, 250 г Вино ігристе [PE…"
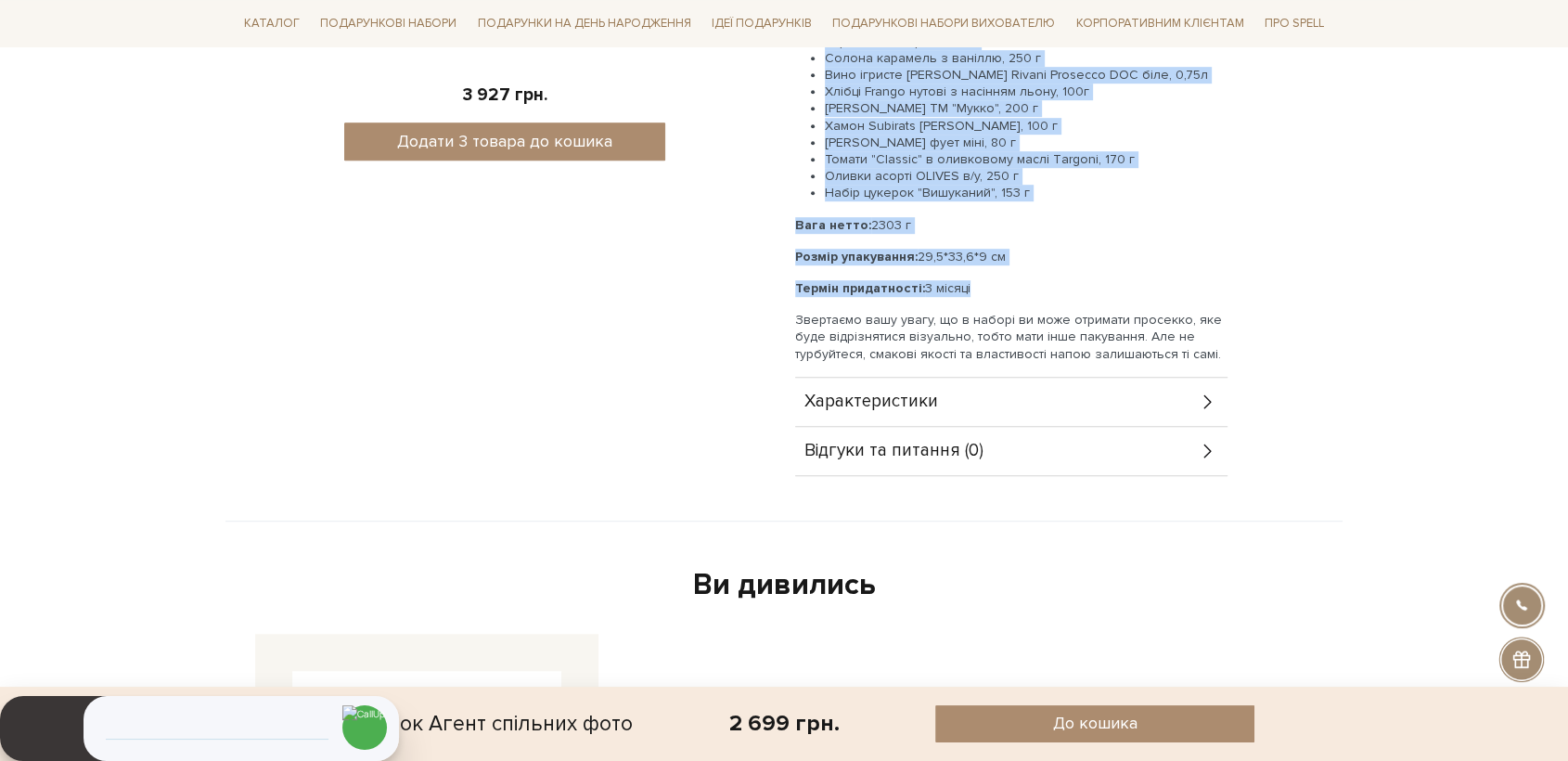
scroll to position [1031, 0]
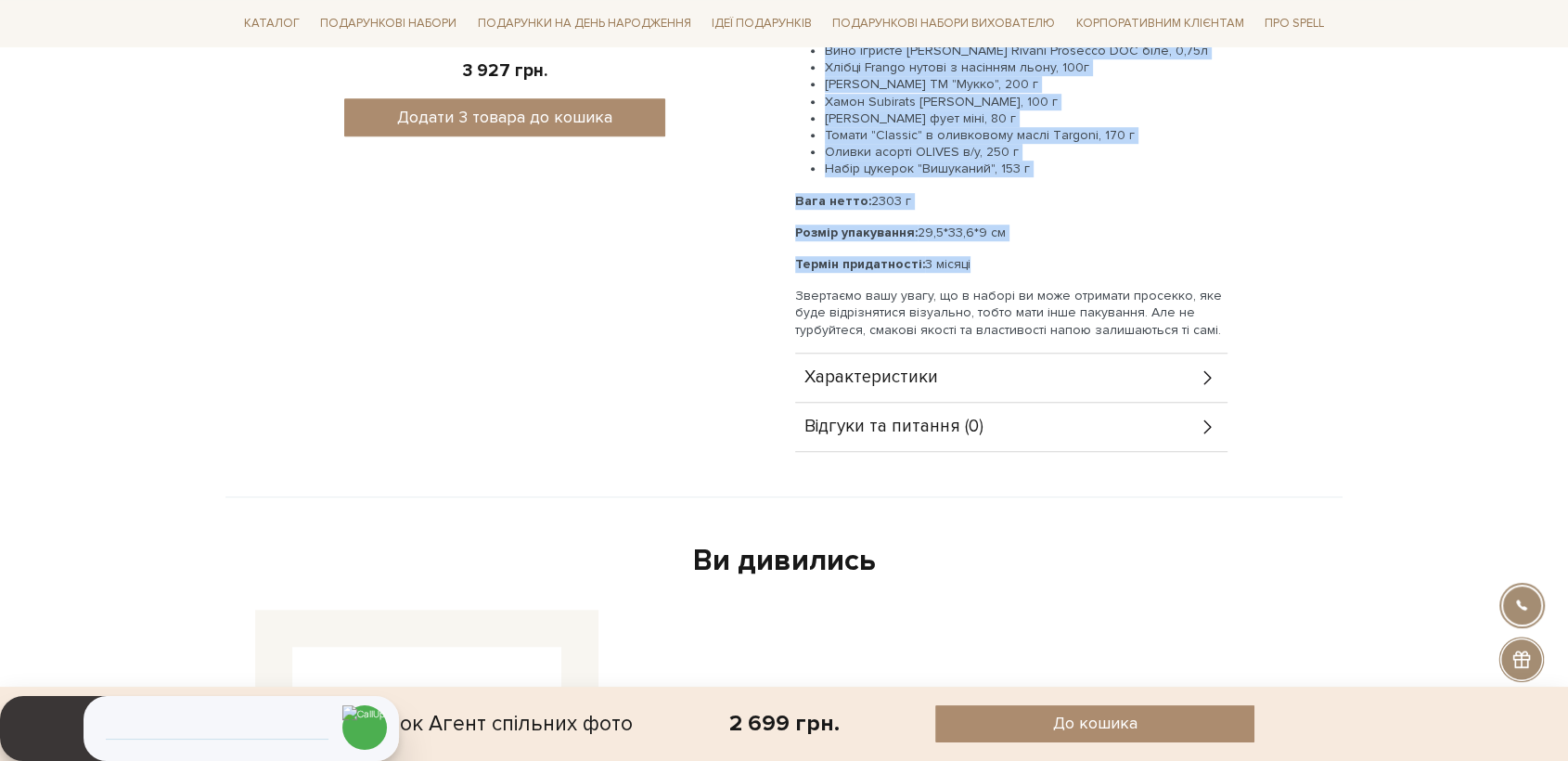
click at [976, 269] on p "Термін придатності: 3 місяці" at bounding box center [1011, 265] width 432 height 17
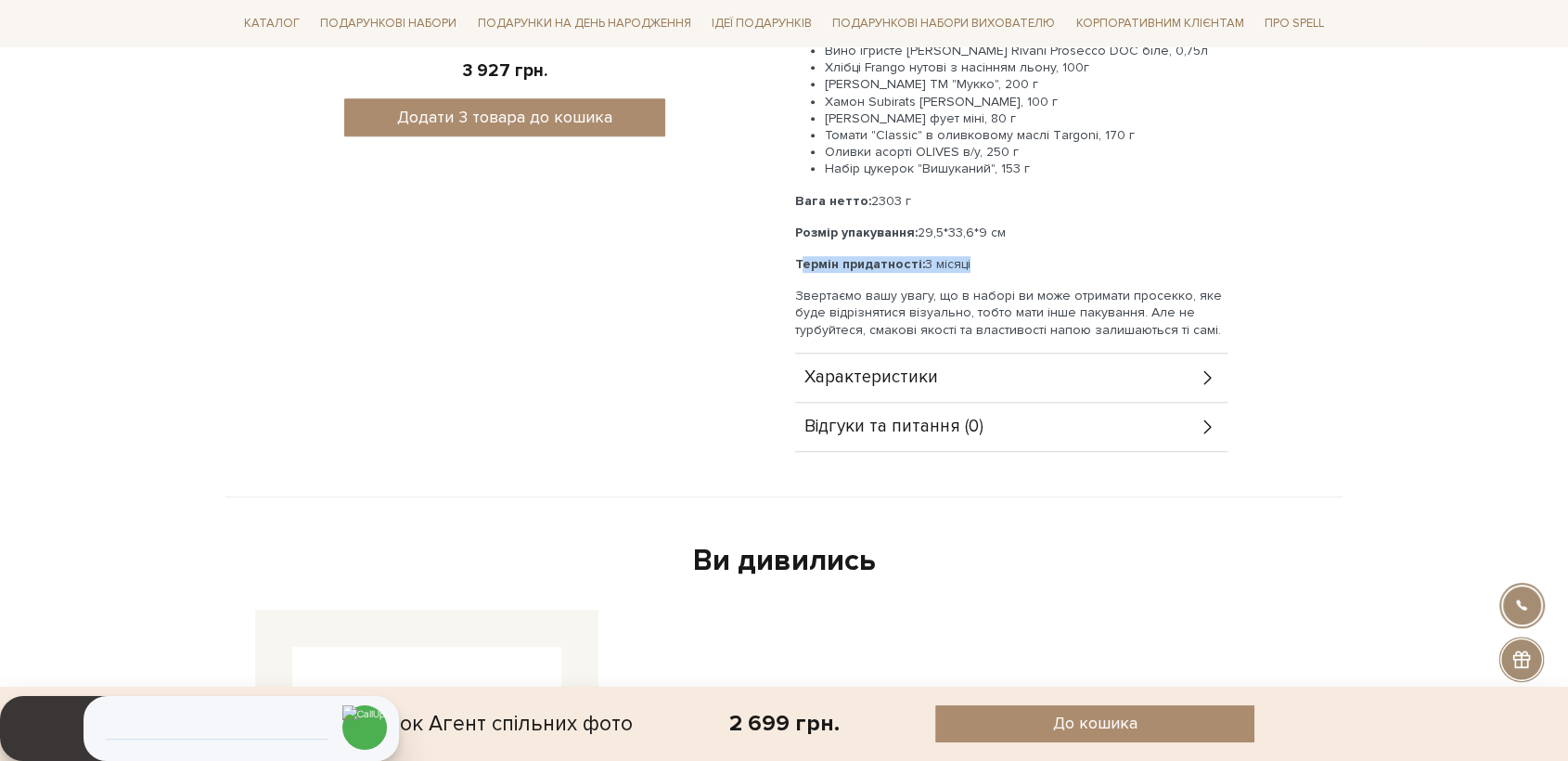
drag, startPoint x: 966, startPoint y: 265, endPoint x: 791, endPoint y: 263, distance: 175.0
copy p "Термін придатності: 3 місяці"
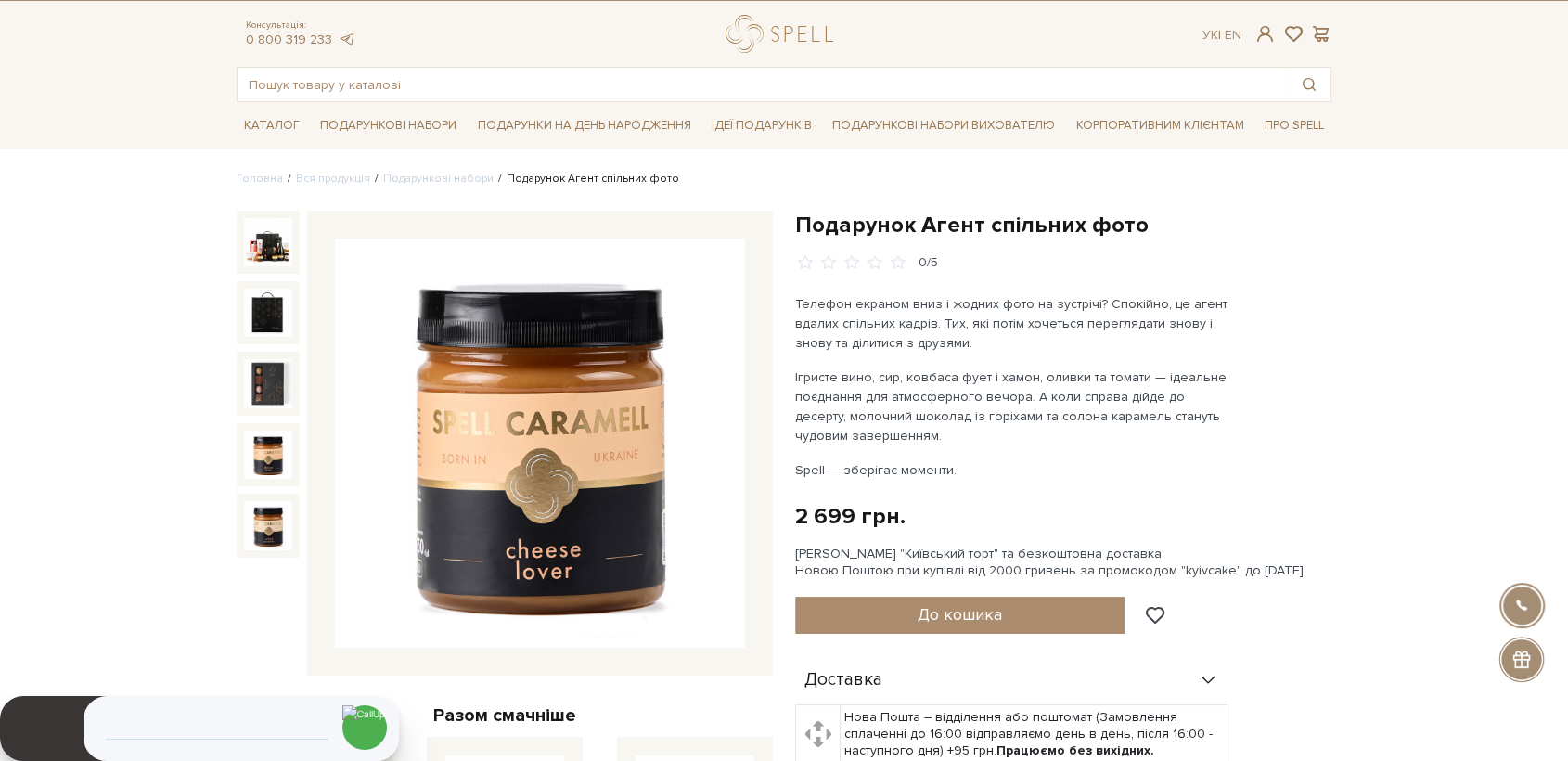
scroll to position [0, 0]
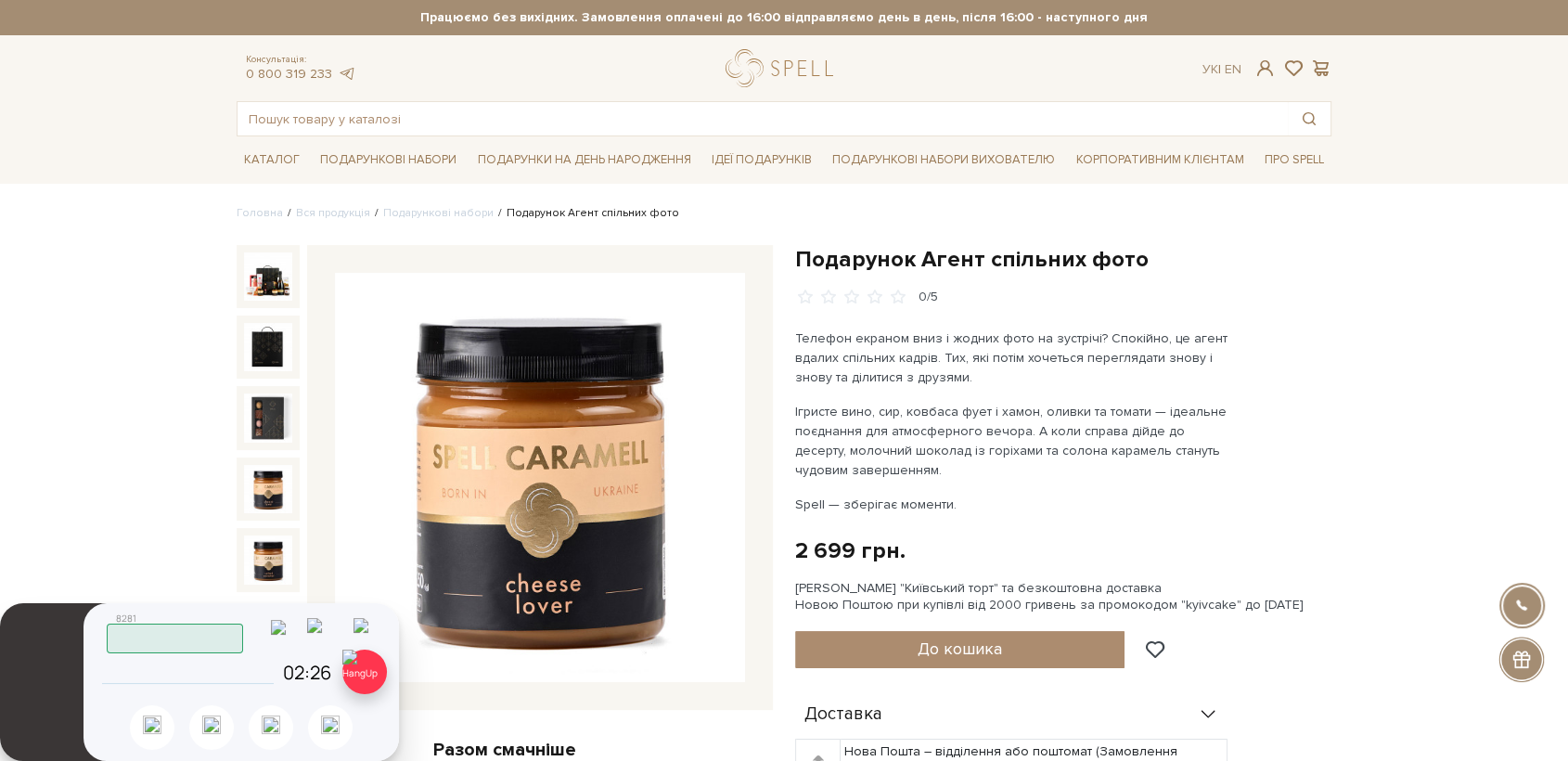
click at [364, 687] on img at bounding box center [365, 673] width 45 height 45
